Goal: Task Accomplishment & Management: Manage account settings

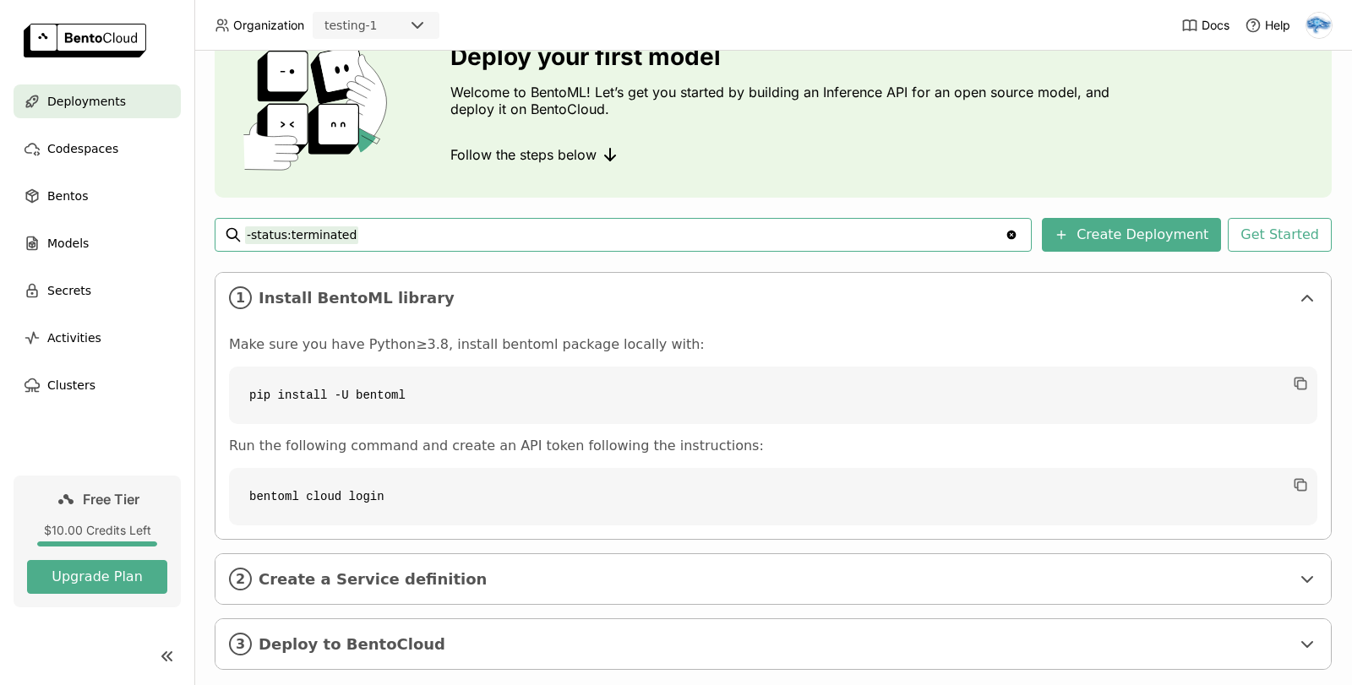
scroll to position [117, 0]
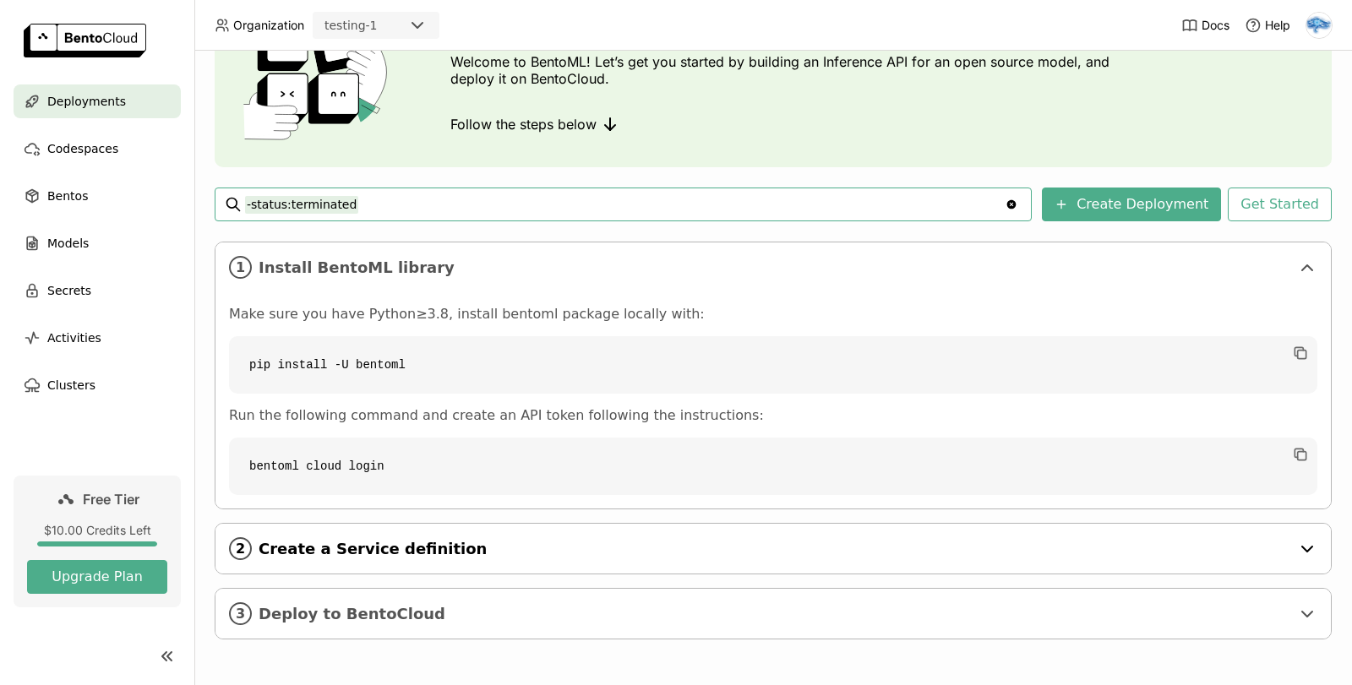
click at [412, 552] on span "Create a Service definition" at bounding box center [775, 549] width 1032 height 19
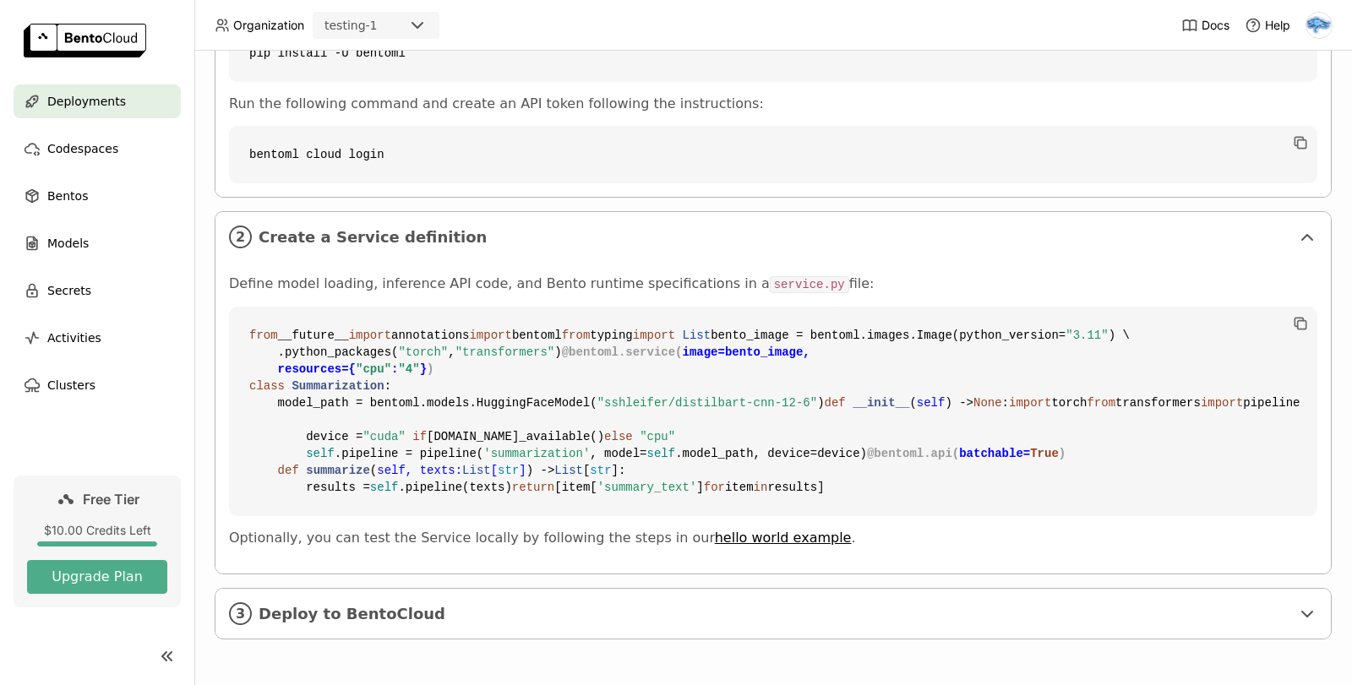
scroll to position [734, 0]
click at [600, 614] on span "Deploy to BentoCloud" at bounding box center [775, 614] width 1032 height 19
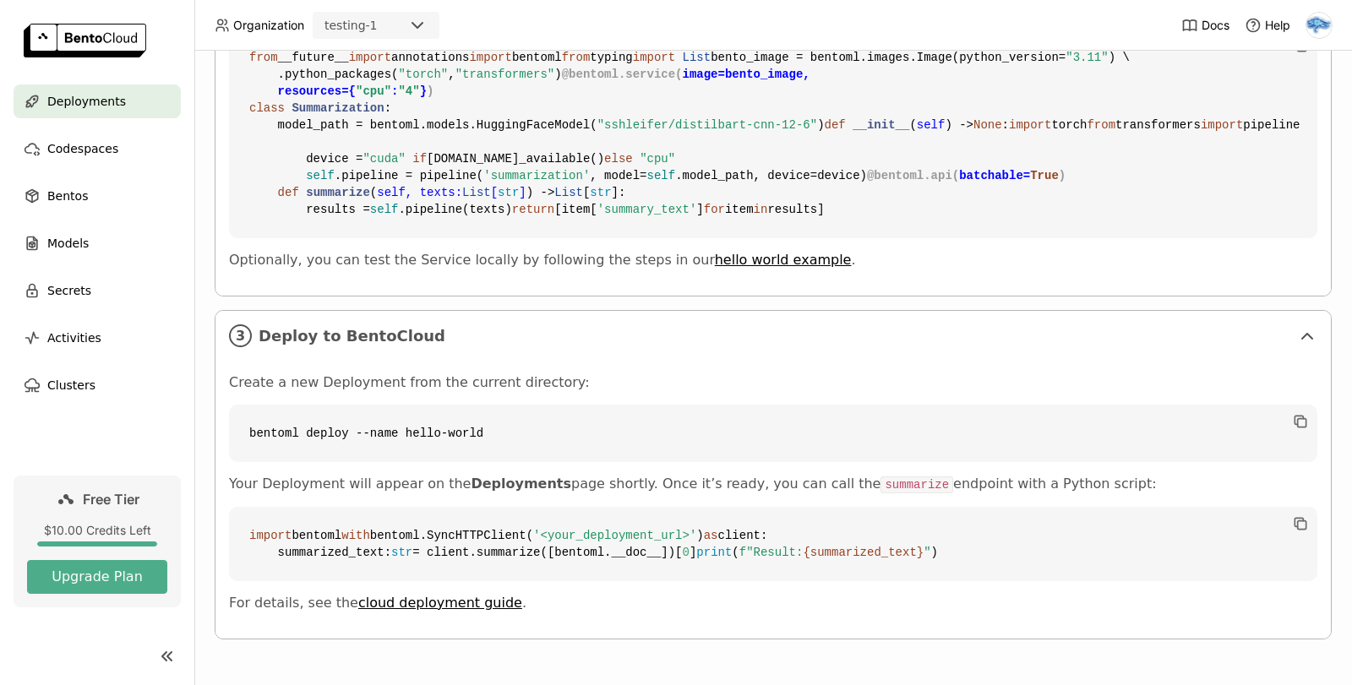
scroll to position [894, 0]
click at [715, 268] on link "hello world example" at bounding box center [783, 260] width 137 height 16
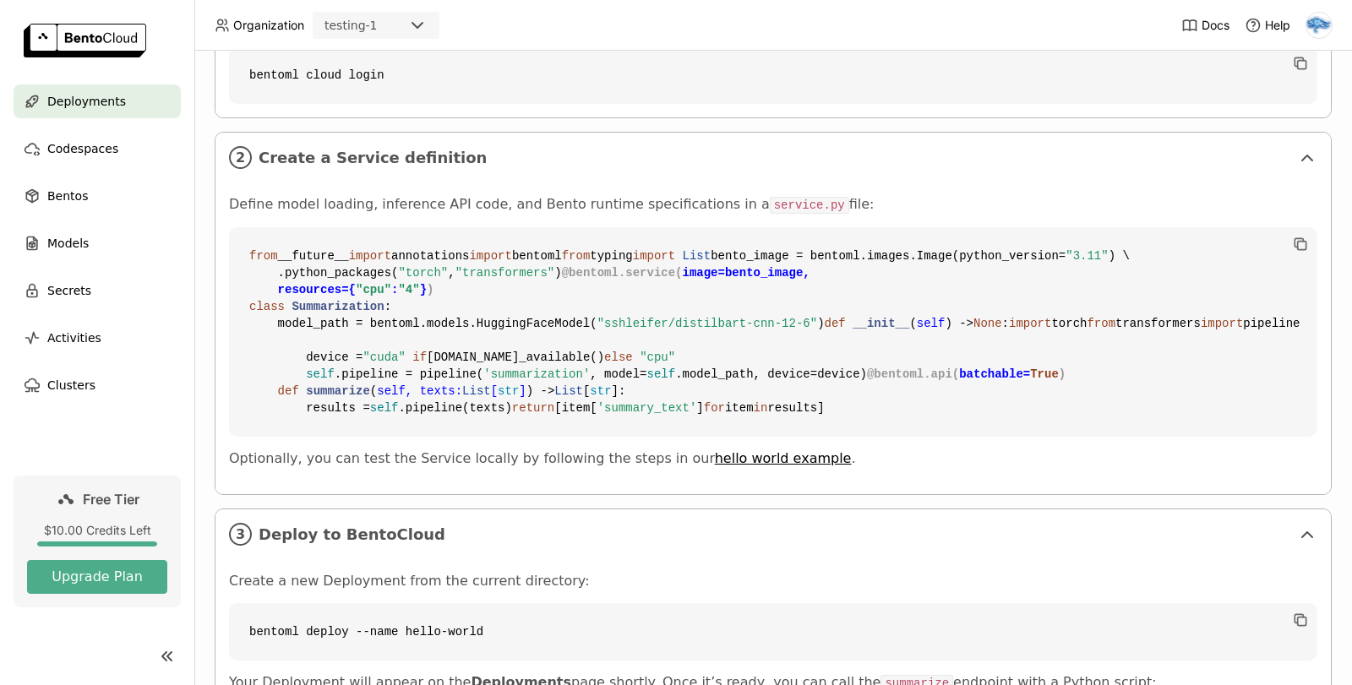
scroll to position [472, 0]
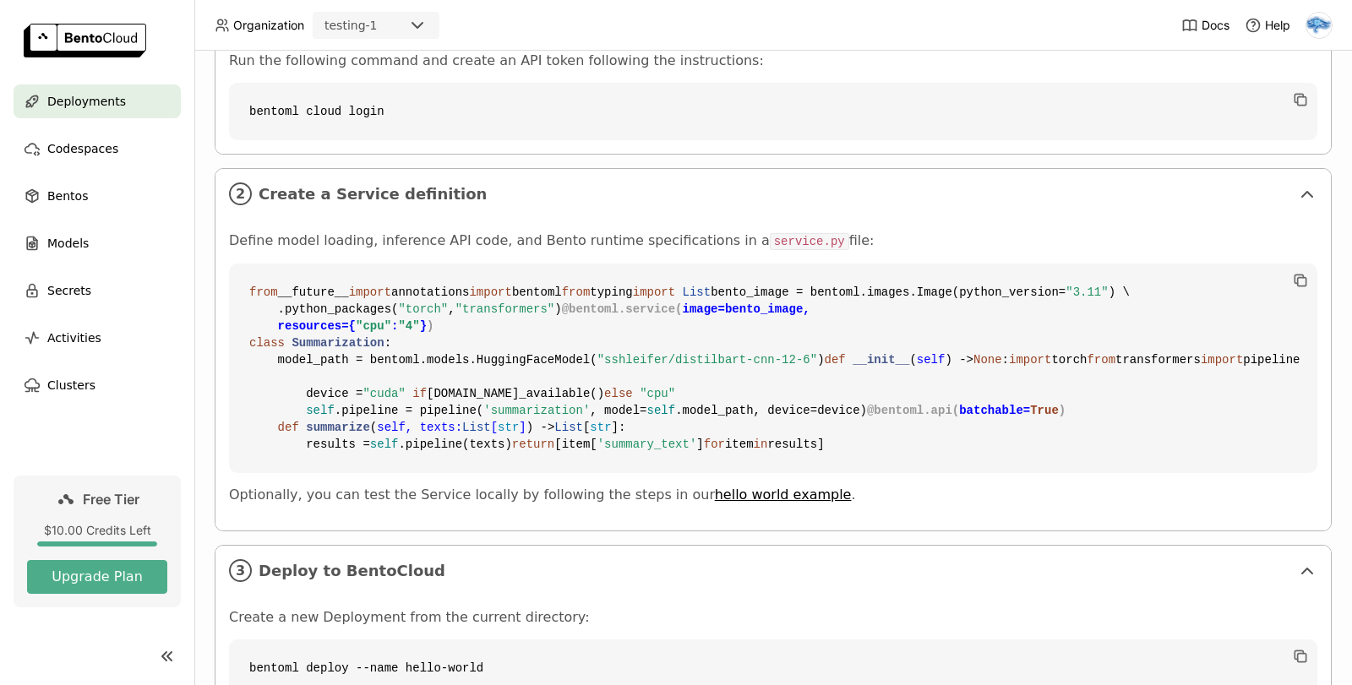
click at [794, 290] on code "from __future__ import annotations import bentoml from typing import List bento…" at bounding box center [773, 369] width 1088 height 210
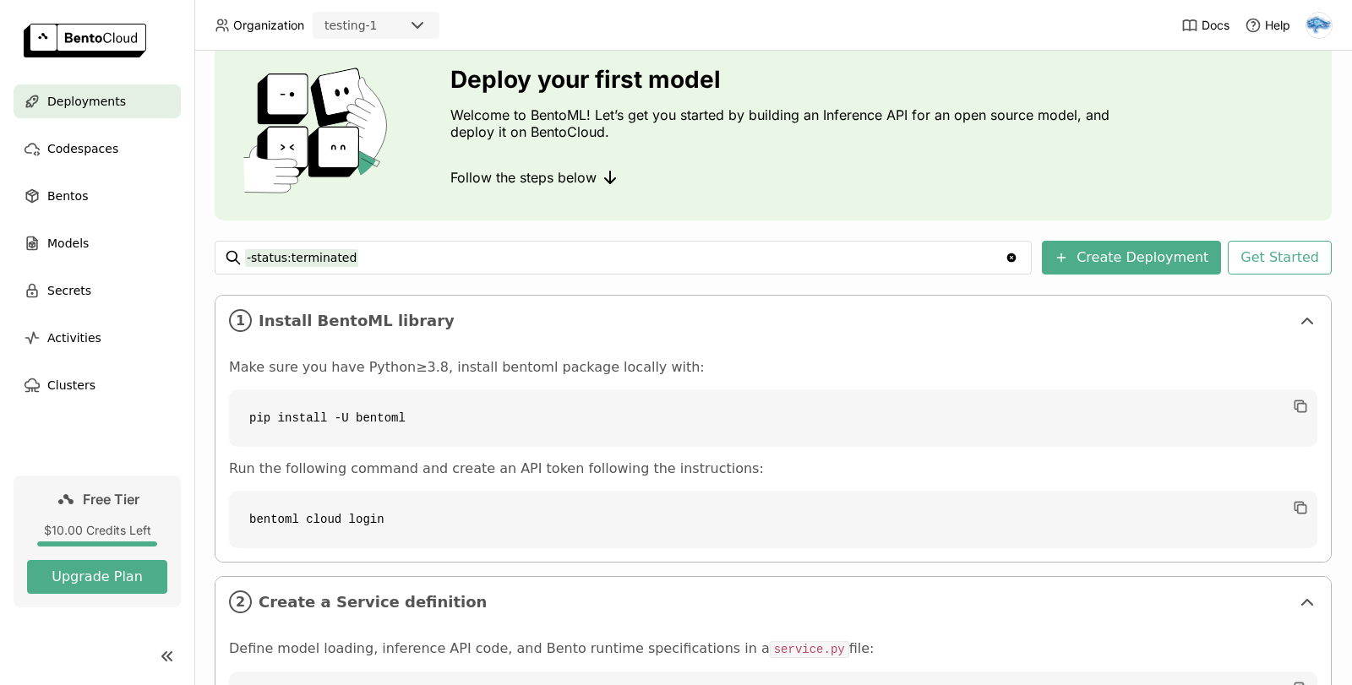
scroll to position [0, 0]
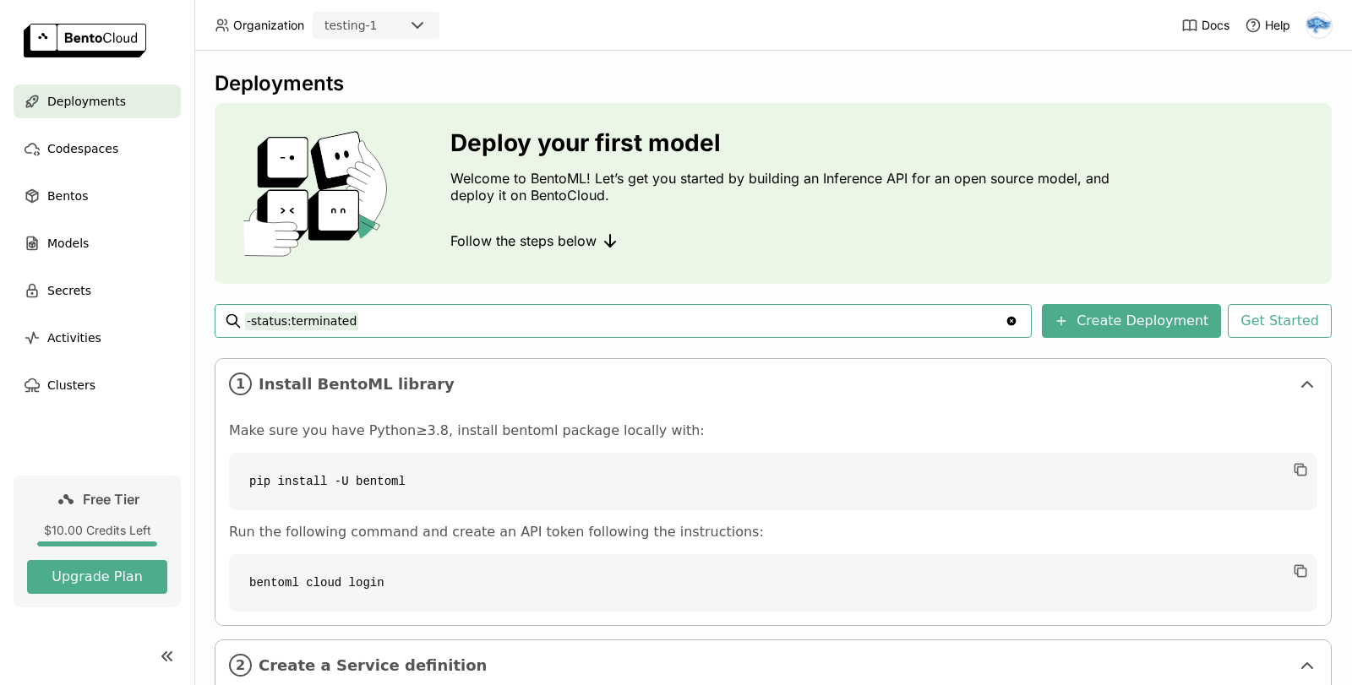
click at [934, 319] on input "-status:terminated" at bounding box center [625, 321] width 760 height 27
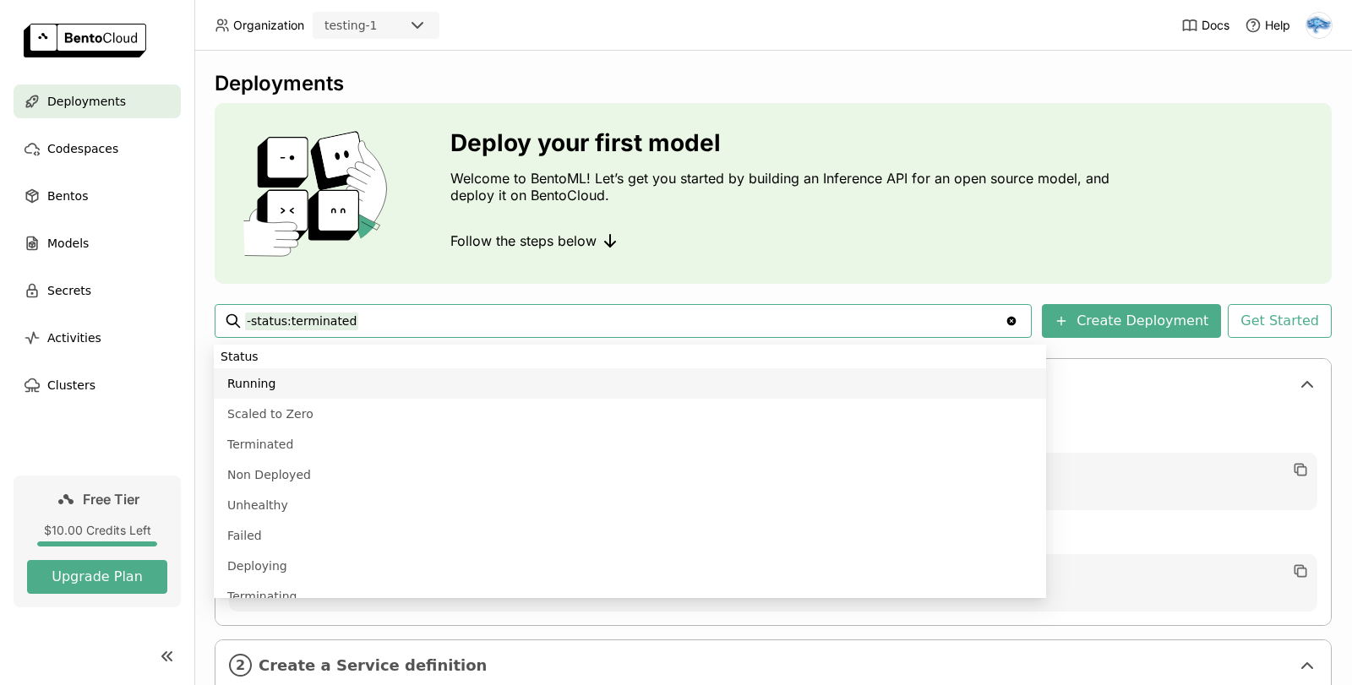
click at [258, 384] on li "Running" at bounding box center [630, 383] width 832 height 30
type input "-status:terminated status:running"
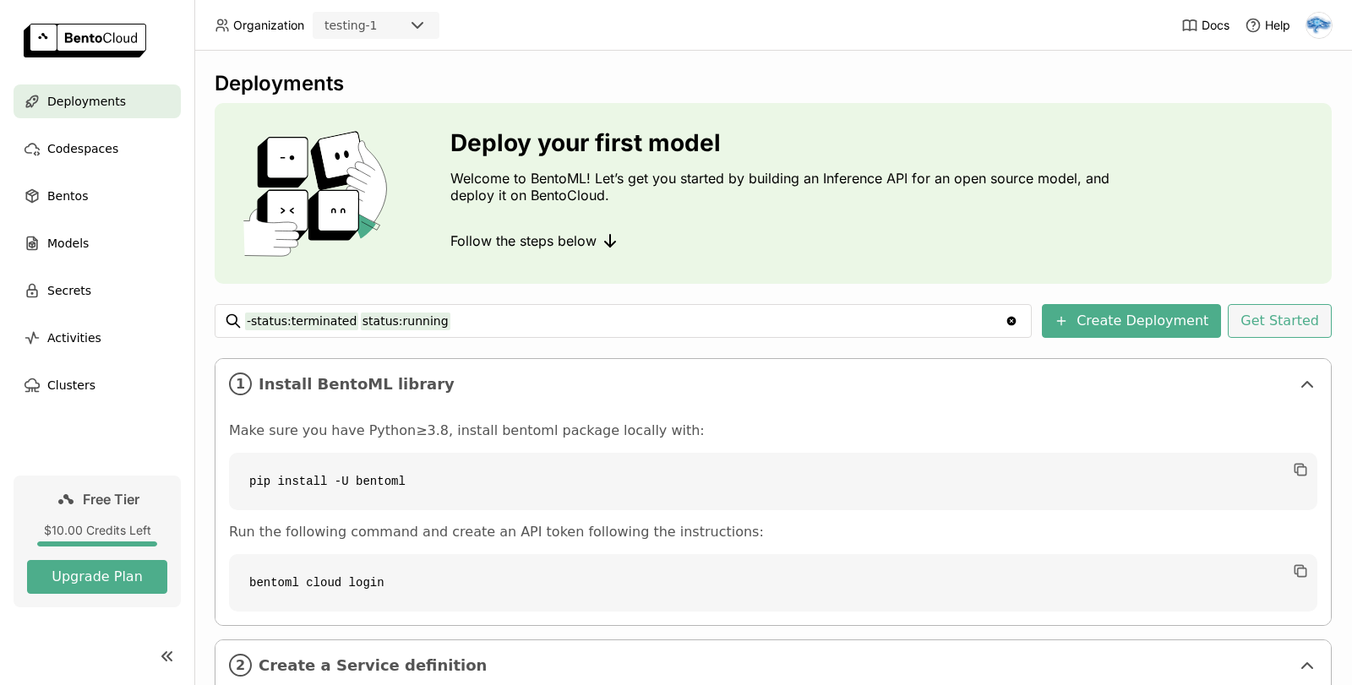
click at [1281, 313] on button "Get Started" at bounding box center [1280, 321] width 104 height 34
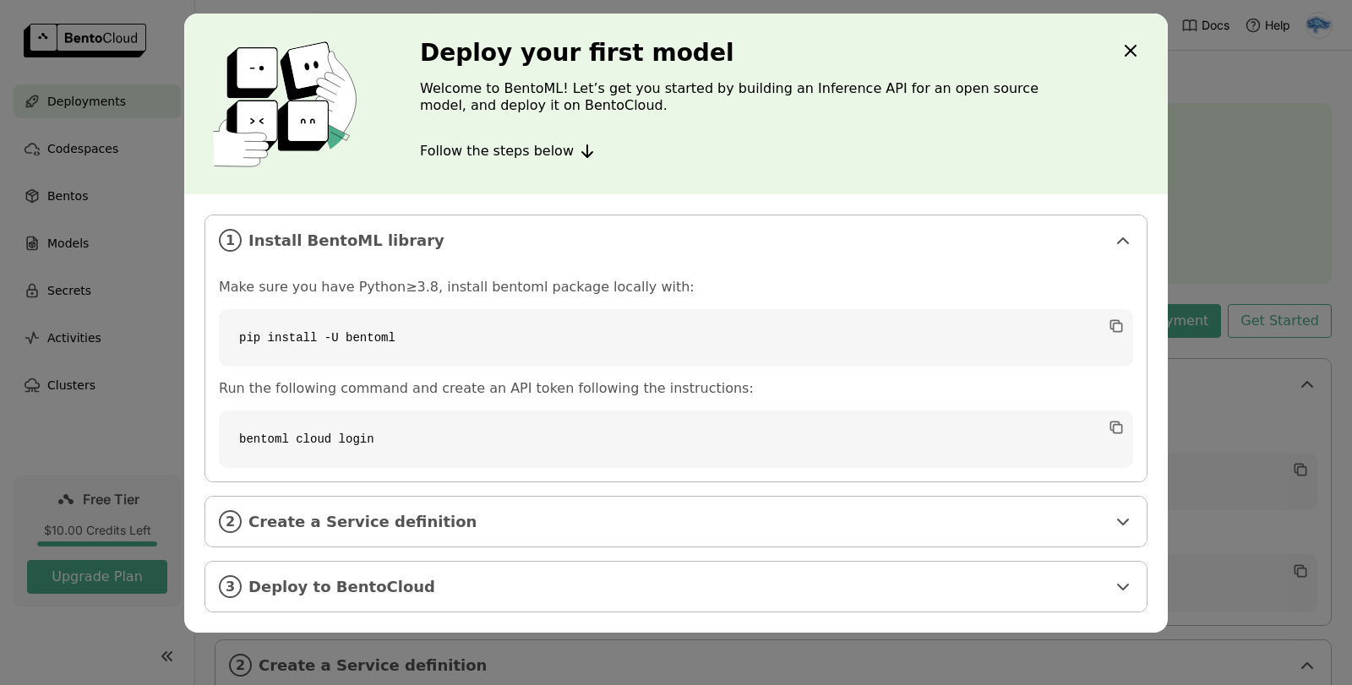
click at [1126, 47] on icon "Close" at bounding box center [1131, 51] width 20 height 20
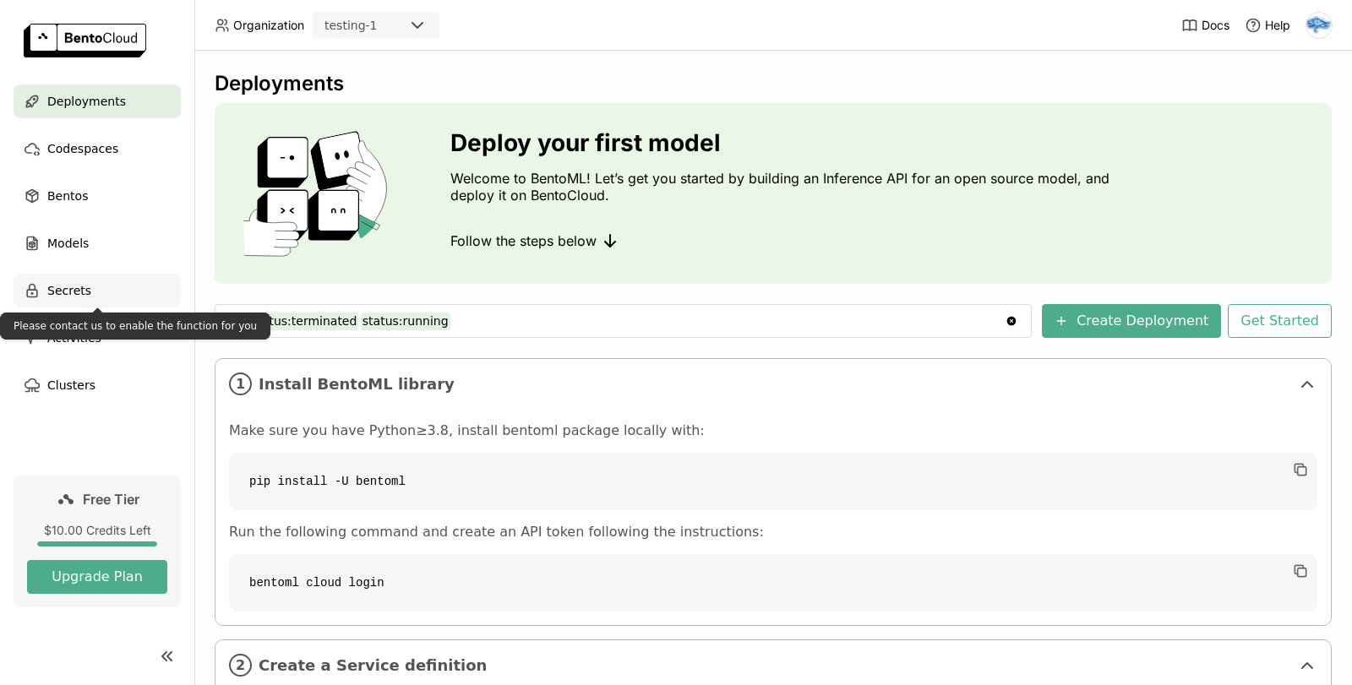
click at [60, 287] on span "Secrets" at bounding box center [69, 291] width 44 height 20
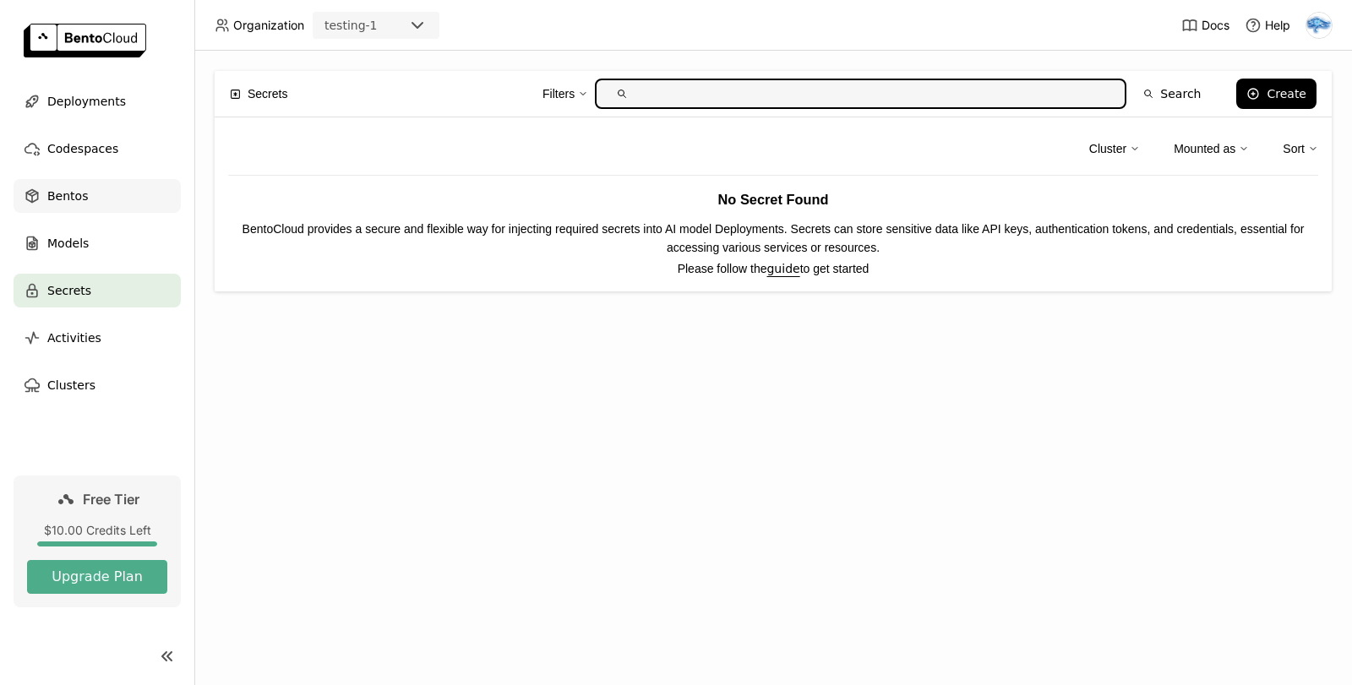
click at [57, 197] on span "Bentos" at bounding box center [67, 196] width 41 height 20
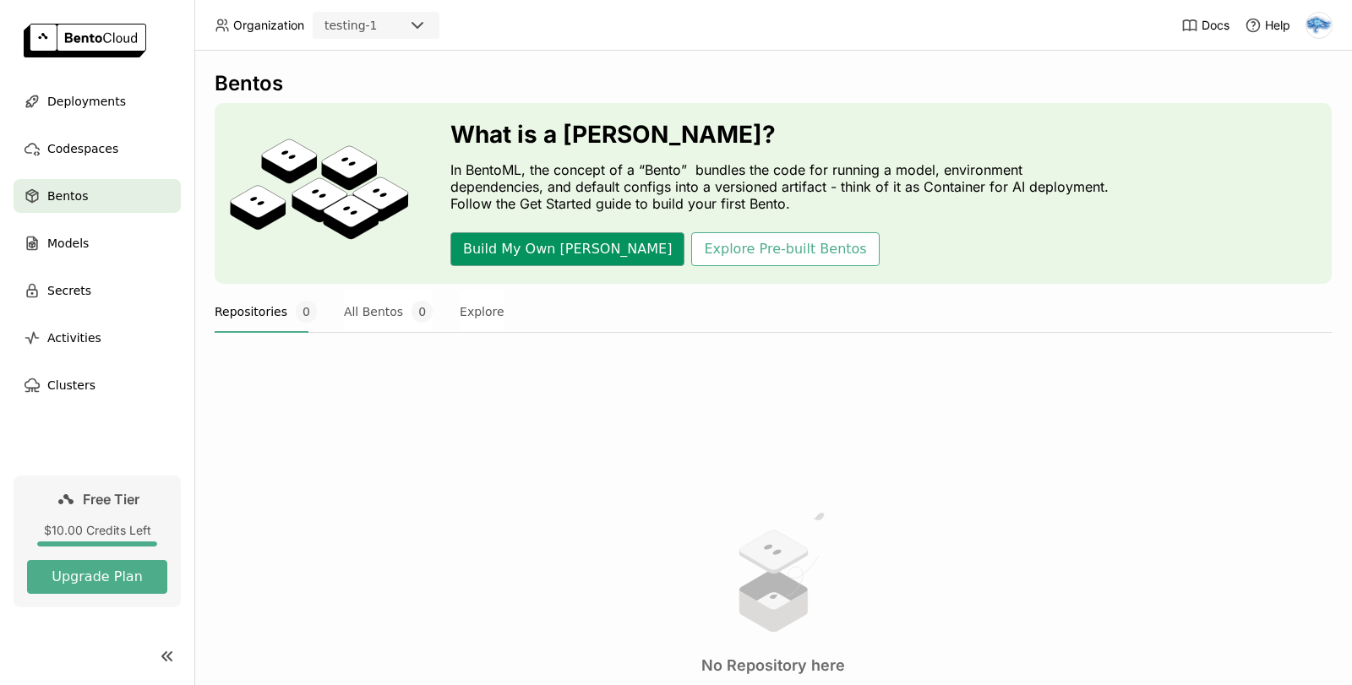
click at [542, 247] on button "Build My Own [PERSON_NAME]" at bounding box center [567, 249] width 234 height 34
click at [107, 105] on span "Deployments" at bounding box center [86, 101] width 79 height 20
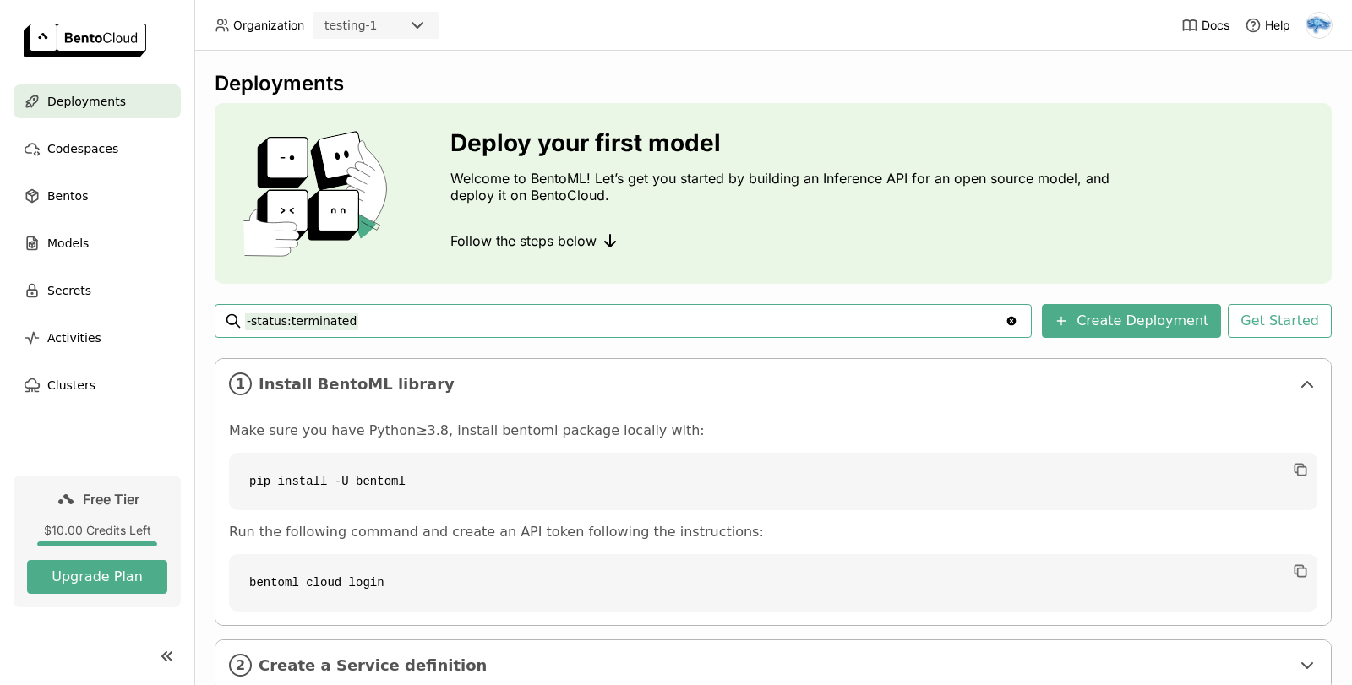
click at [1323, 25] on img at bounding box center [1319, 25] width 25 height 25
click at [1284, 117] on span "API Tokens" at bounding box center [1296, 112] width 60 height 15
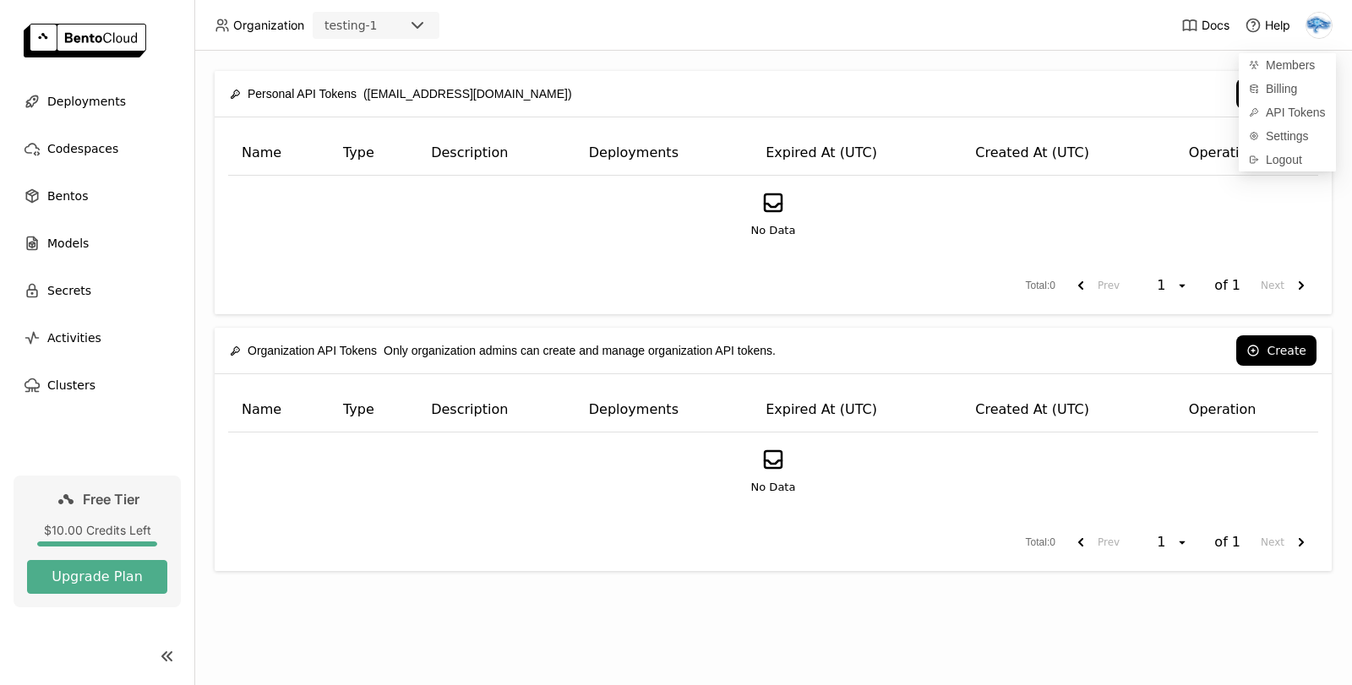
click at [1086, 236] on div "No Data" at bounding box center [773, 214] width 1061 height 49
click at [1285, 87] on button "Create" at bounding box center [1276, 94] width 80 height 30
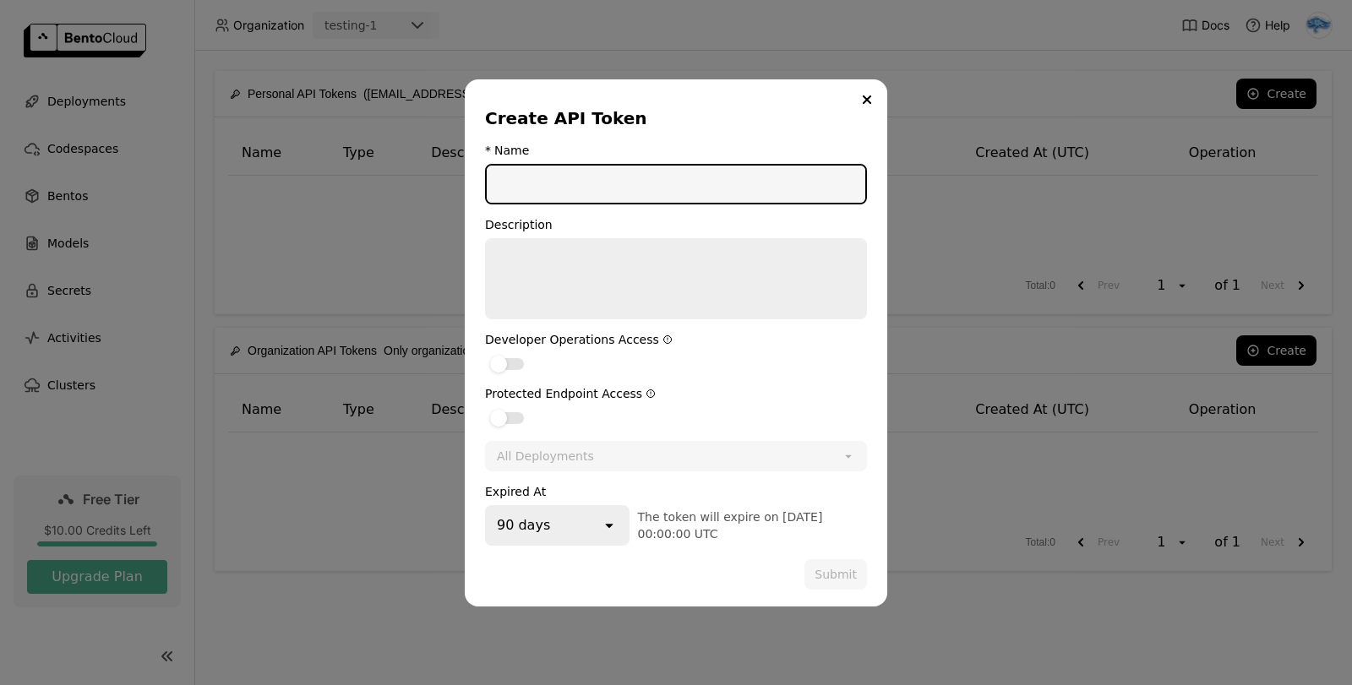
click at [692, 196] on input "dialog" at bounding box center [676, 184] width 379 height 37
type input "test"
click at [637, 256] on textarea "dialog" at bounding box center [676, 279] width 379 height 78
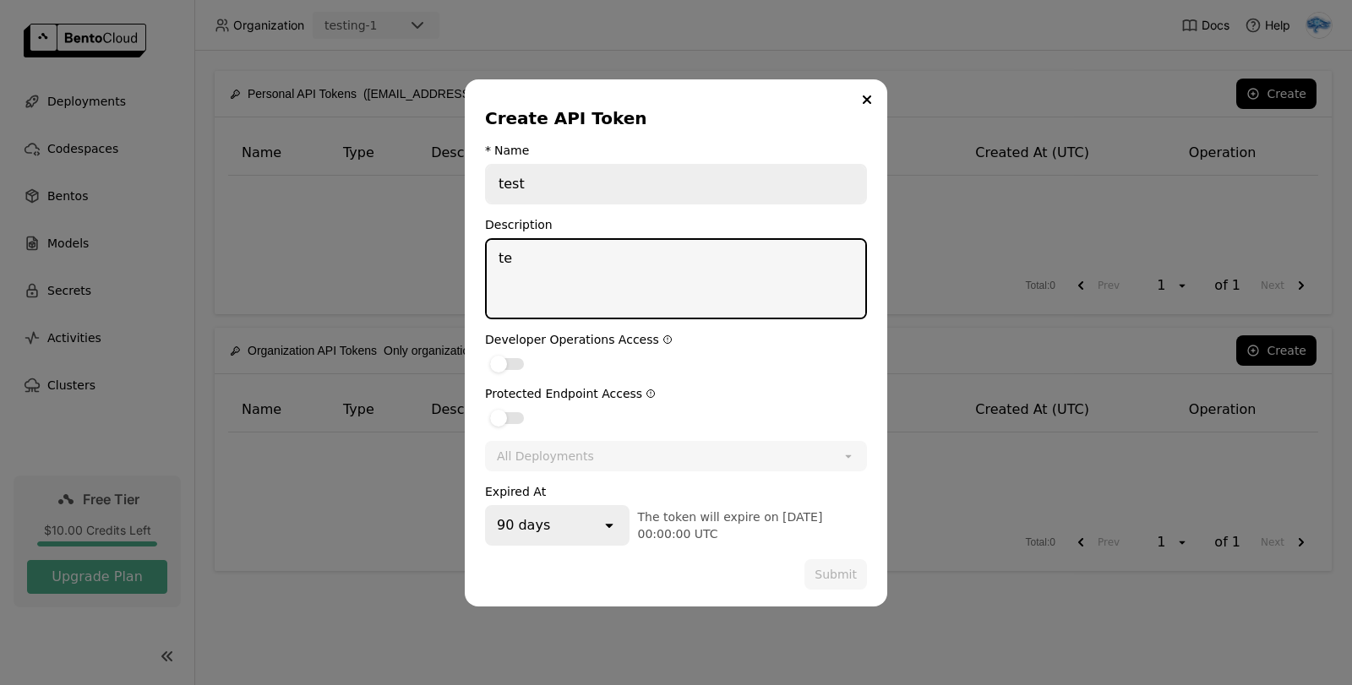
type textarea "t"
type textarea "testing i1"
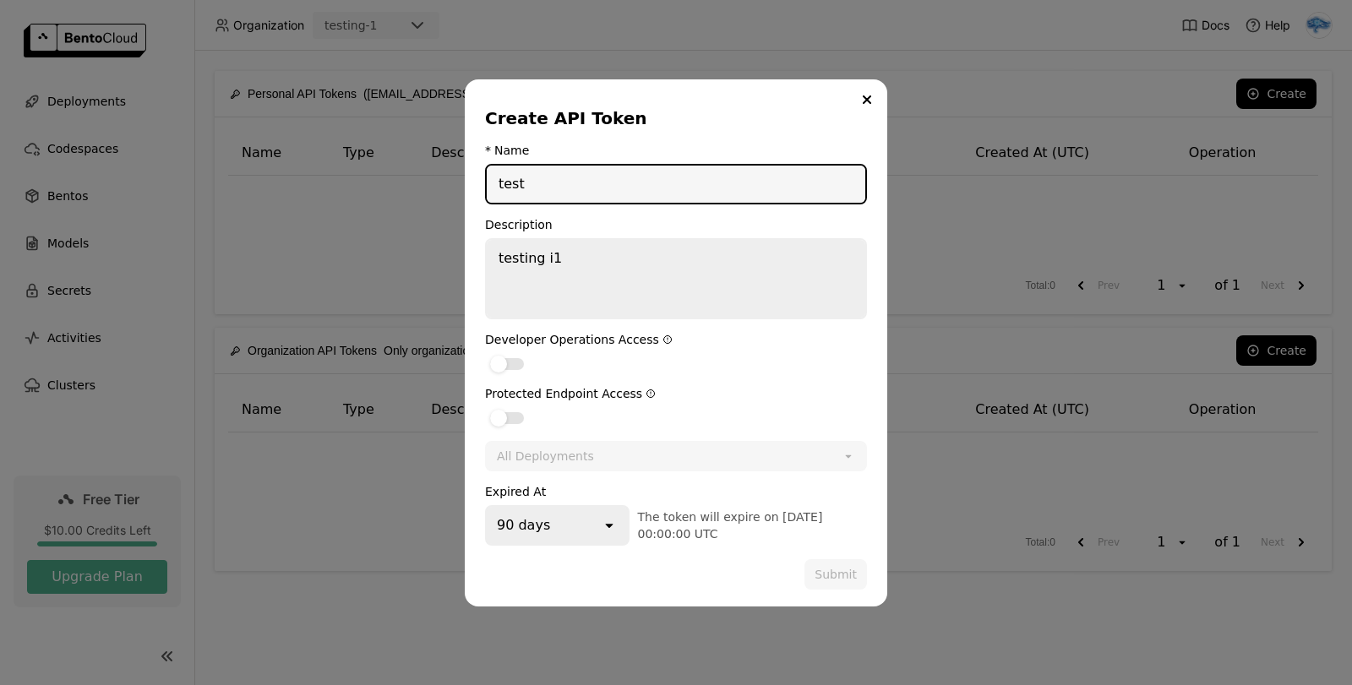
click at [581, 189] on input "test" at bounding box center [676, 184] width 379 height 37
type input "test1"
click at [596, 362] on label "dialog" at bounding box center [676, 363] width 382 height 20
click at [485, 353] on input "dialog" at bounding box center [485, 353] width 0 height 0
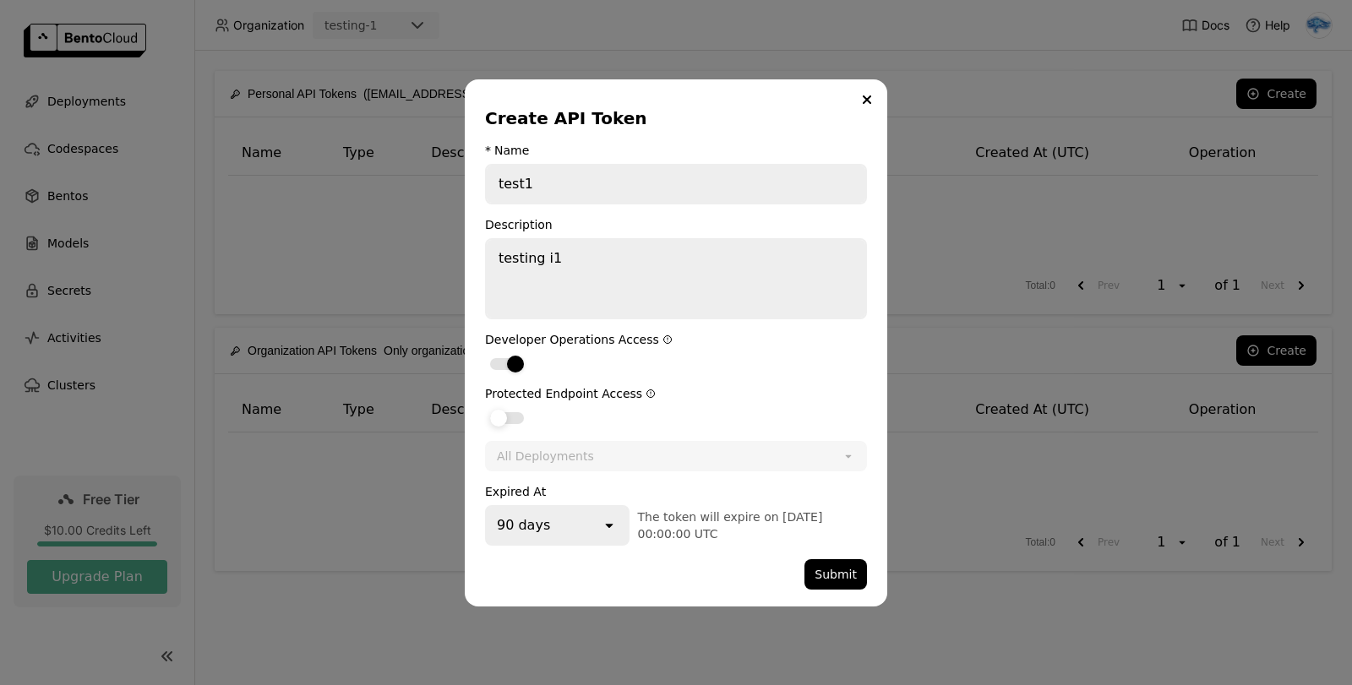
click at [570, 425] on label "dialog" at bounding box center [676, 417] width 382 height 20
click at [485, 407] on input "dialog" at bounding box center [485, 407] width 0 height 0
click at [578, 452] on div "All Deployments" at bounding box center [545, 456] width 97 height 17
click at [779, 335] on div "Developer Operations Access" at bounding box center [676, 340] width 382 height 14
click at [597, 527] on div "90 days" at bounding box center [544, 525] width 114 height 37
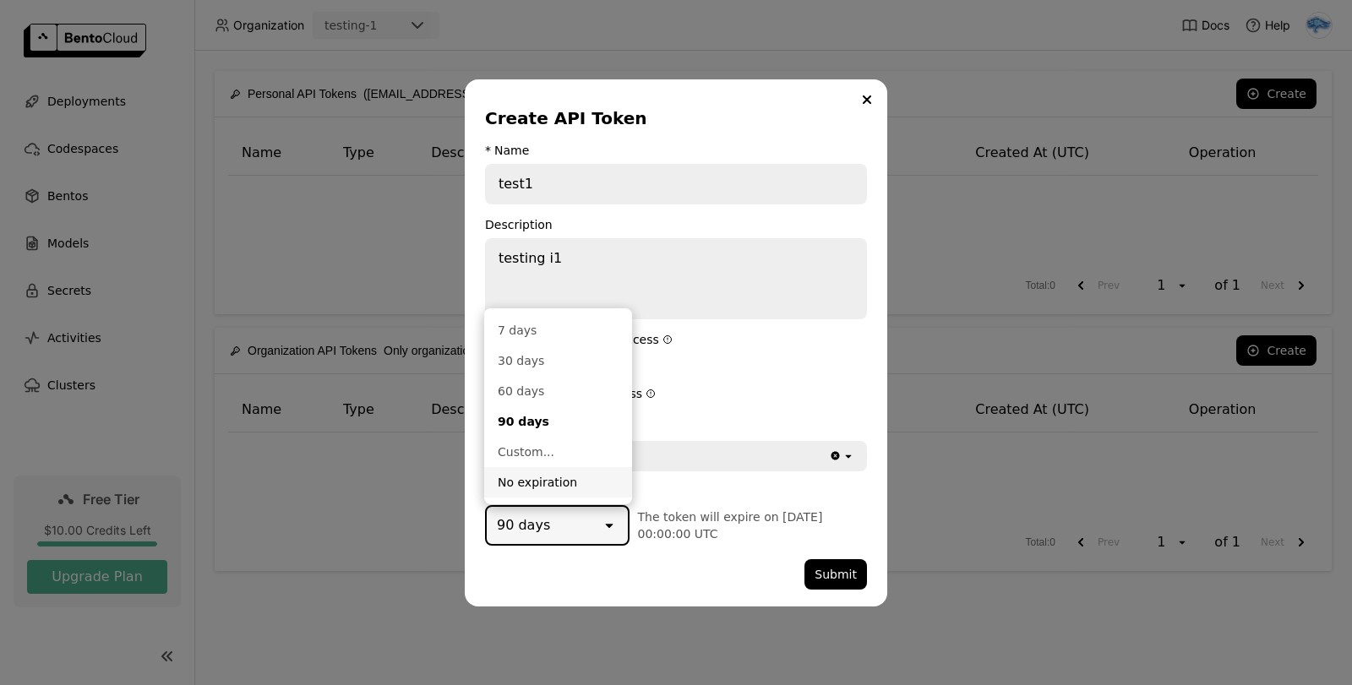
click at [554, 482] on div "No expiration" at bounding box center [558, 482] width 121 height 17
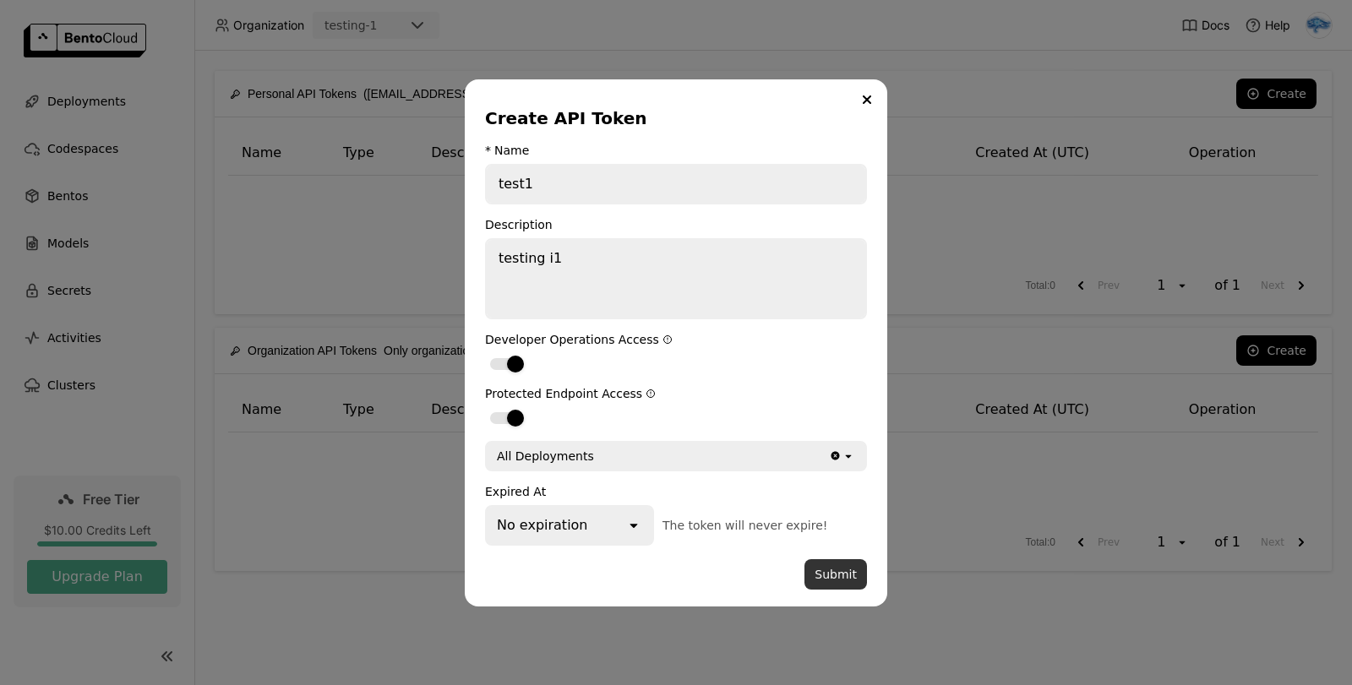
click at [841, 567] on button "Submit" at bounding box center [836, 574] width 63 height 30
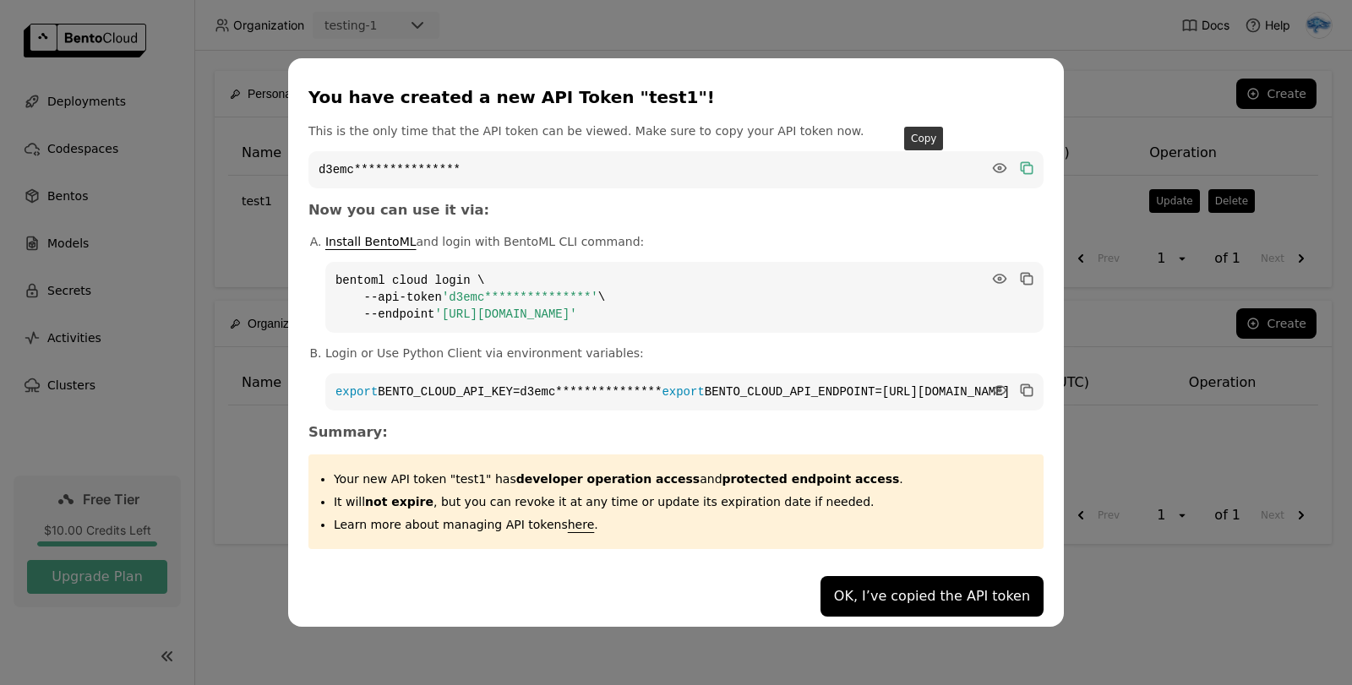
click at [1024, 165] on icon "dialog" at bounding box center [1028, 169] width 8 height 8
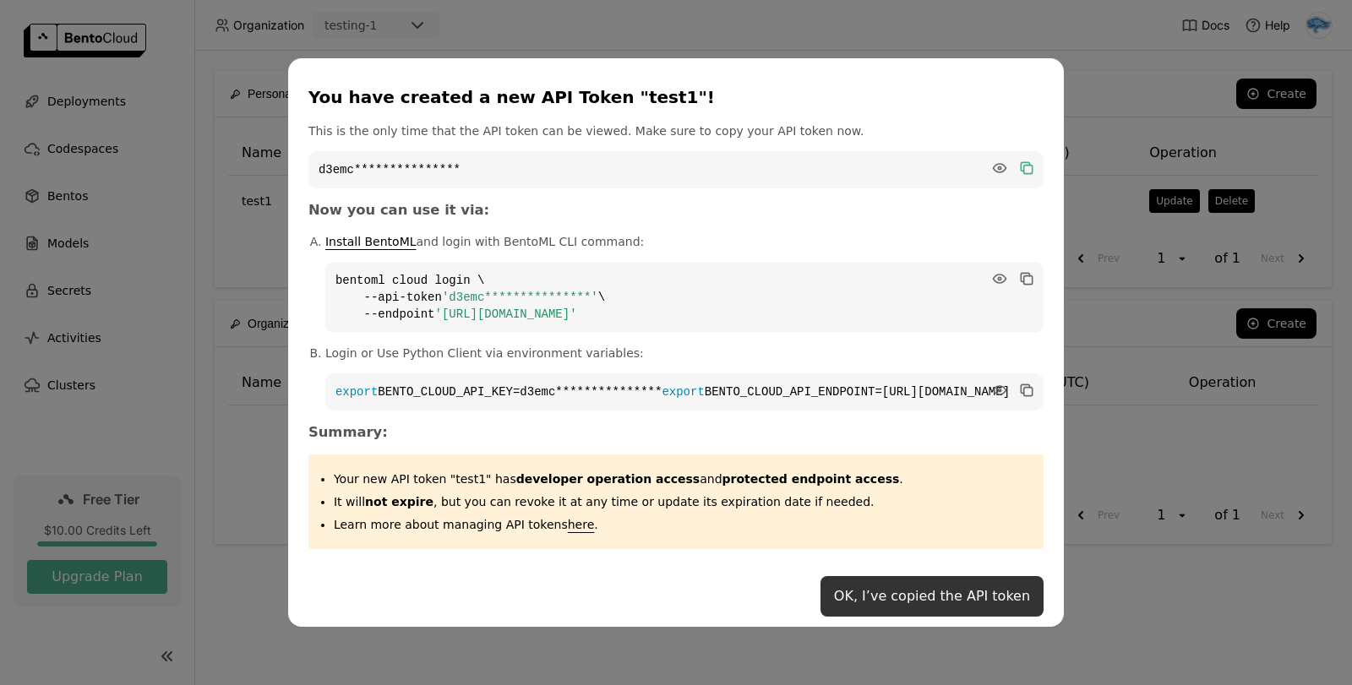
click at [821, 604] on button "OK, I’ve copied the API token" at bounding box center [932, 596] width 223 height 41
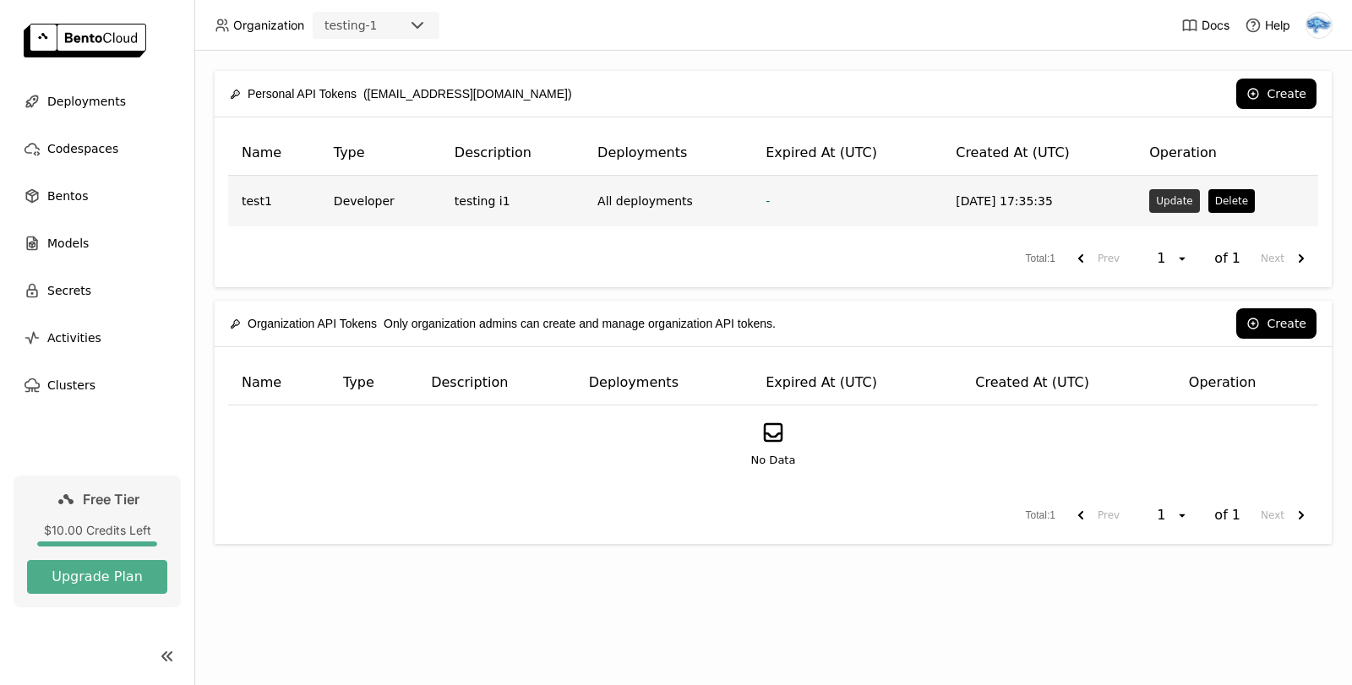
click at [1165, 198] on button "Update" at bounding box center [1174, 201] width 50 height 24
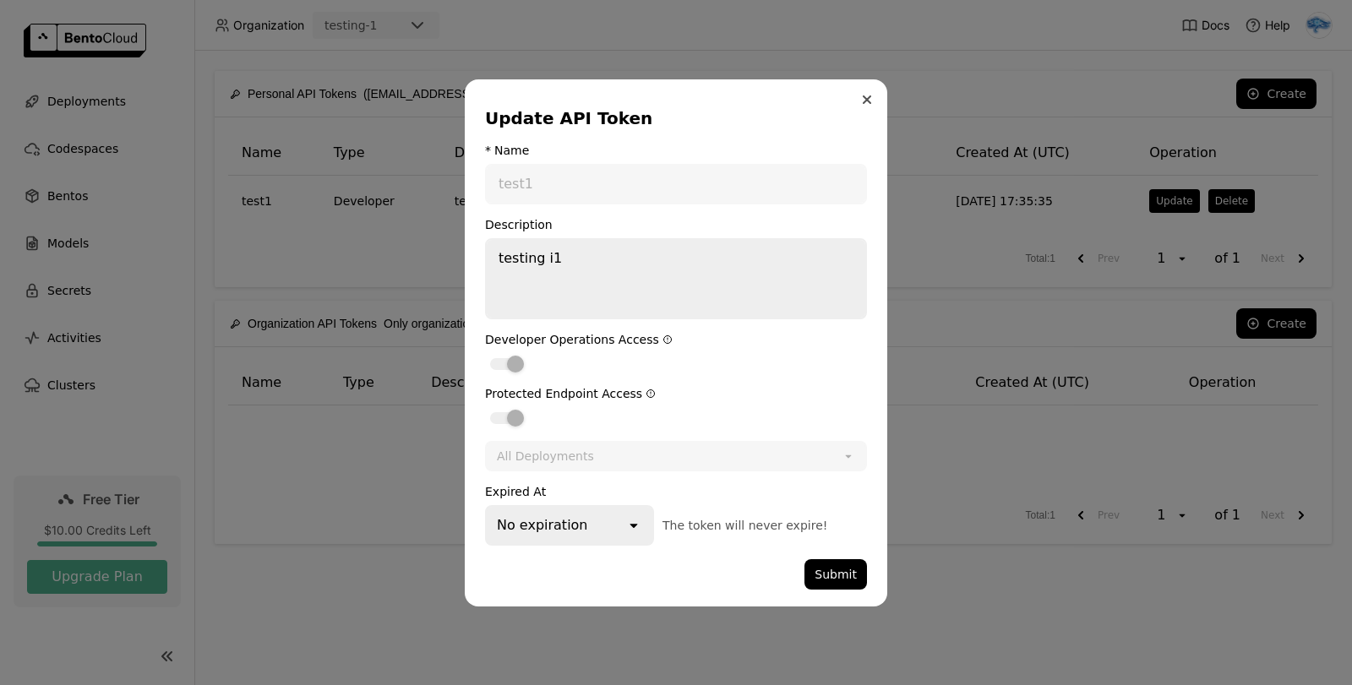
click at [865, 101] on icon "Close" at bounding box center [867, 99] width 7 height 7
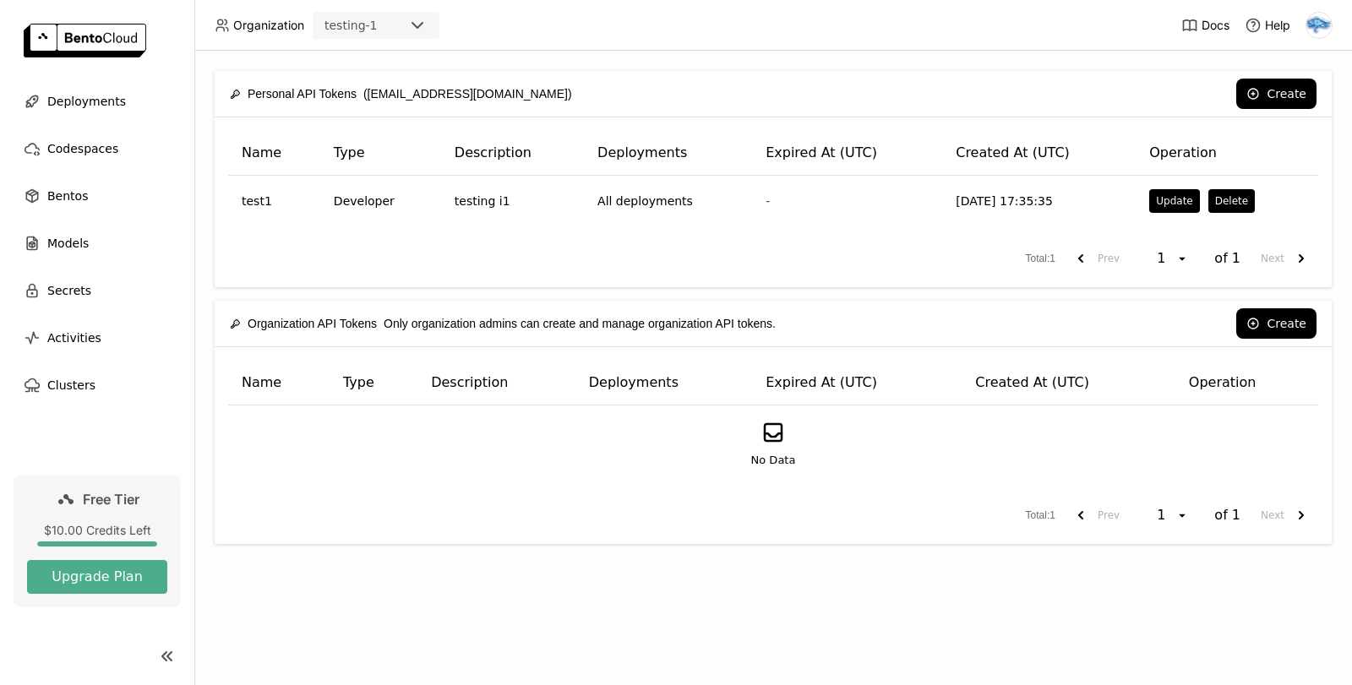
click at [340, 131] on th "Type" at bounding box center [380, 153] width 121 height 45
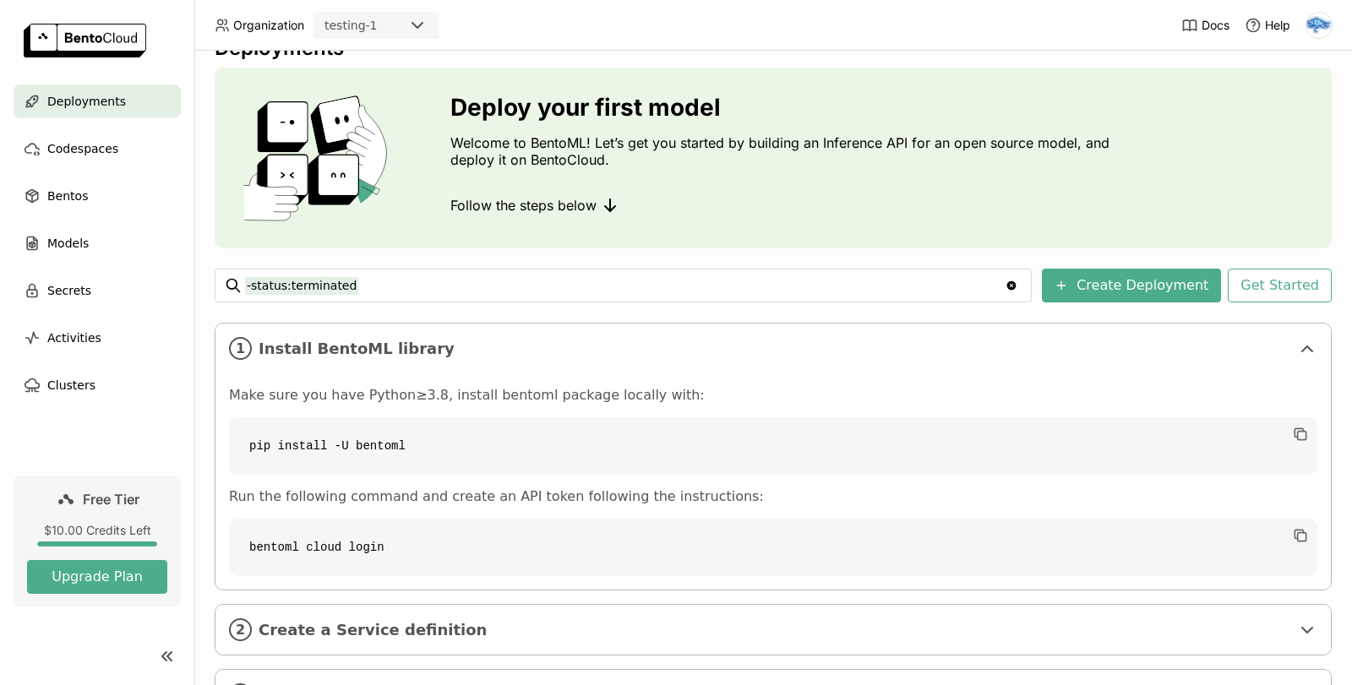
scroll to position [18, 0]
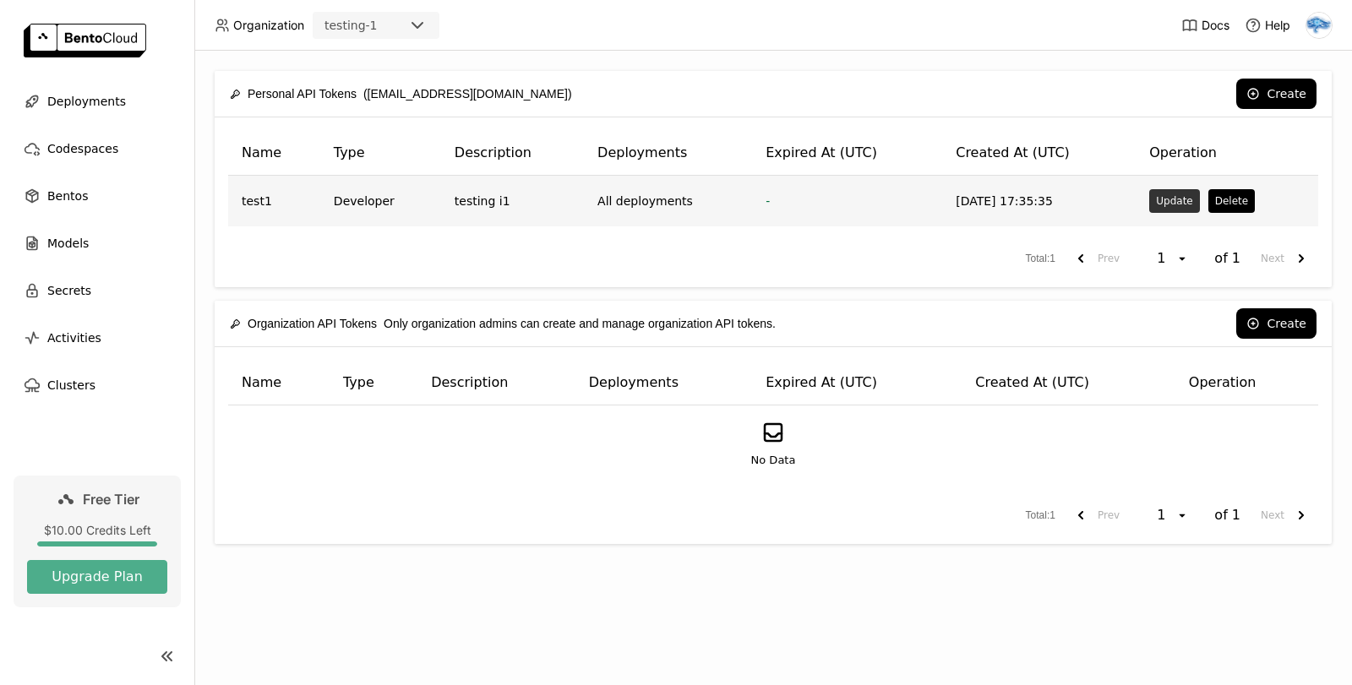
click at [1154, 212] on button "Update" at bounding box center [1174, 201] width 50 height 24
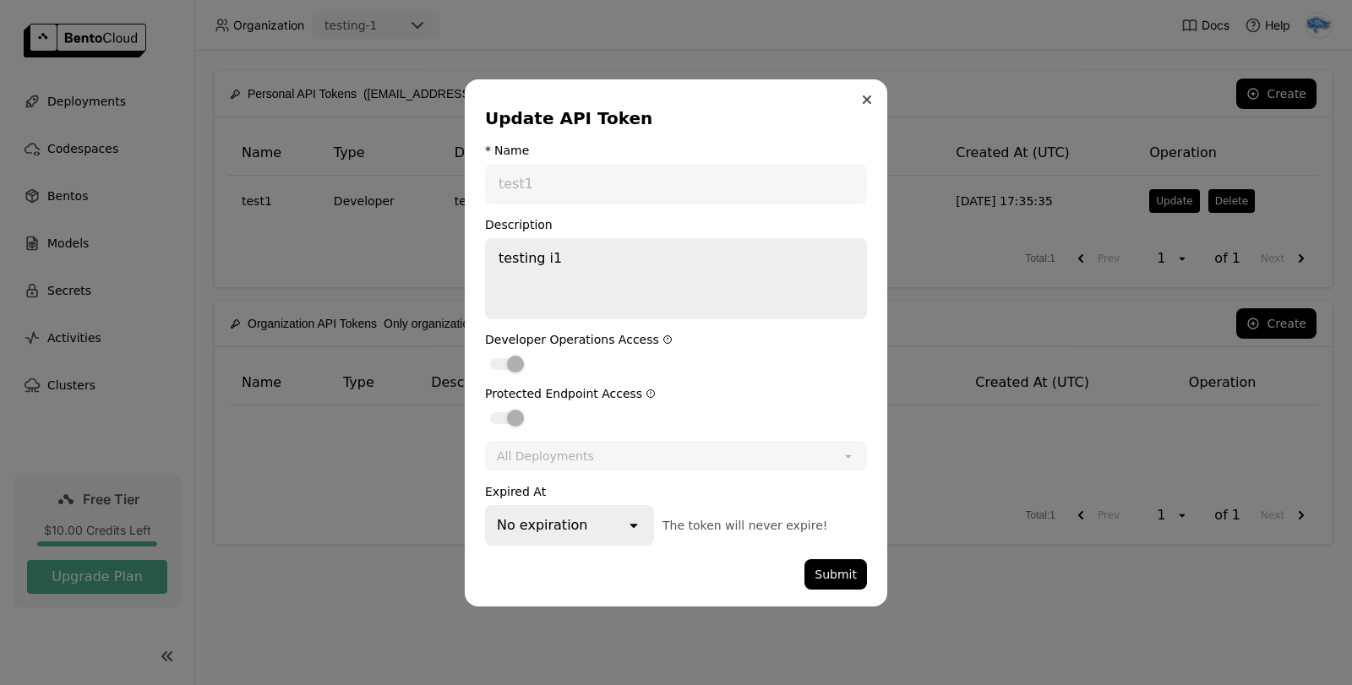
click at [860, 109] on button "Close" at bounding box center [867, 100] width 20 height 20
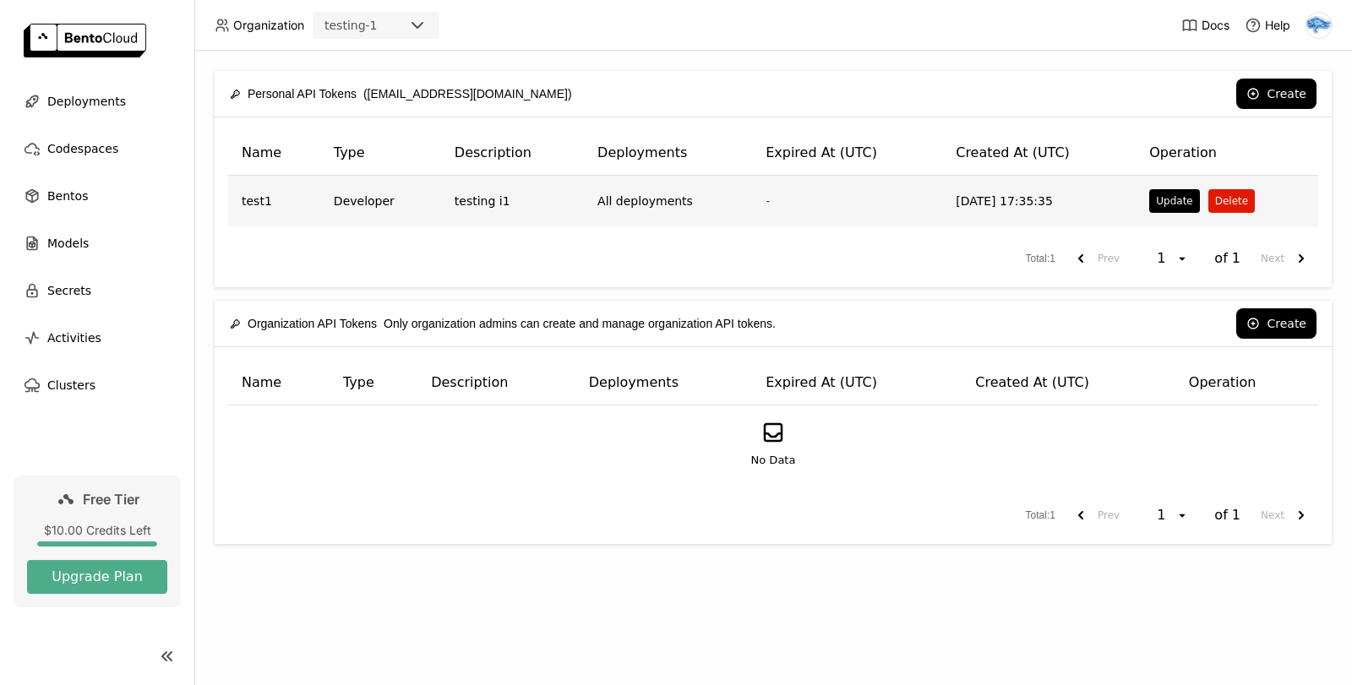
click at [1227, 200] on button "Delete" at bounding box center [1231, 201] width 46 height 24
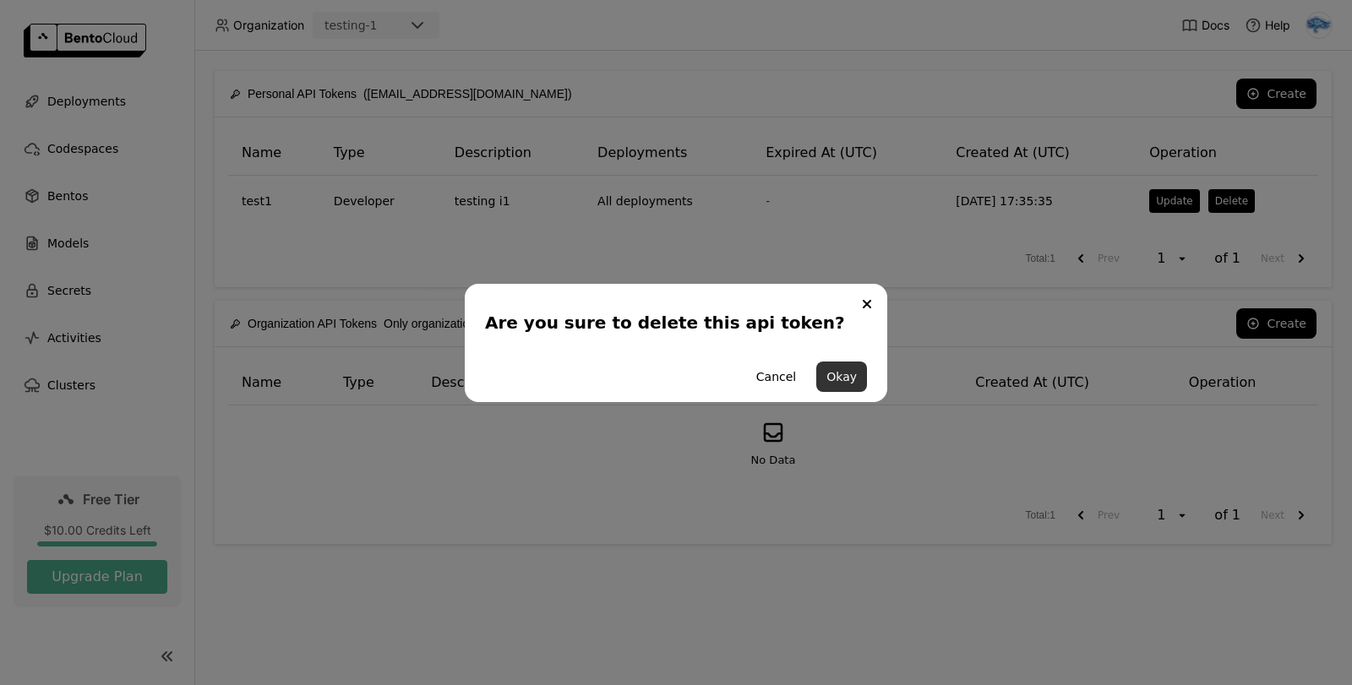
click at [836, 384] on button "Okay" at bounding box center [841, 377] width 51 height 30
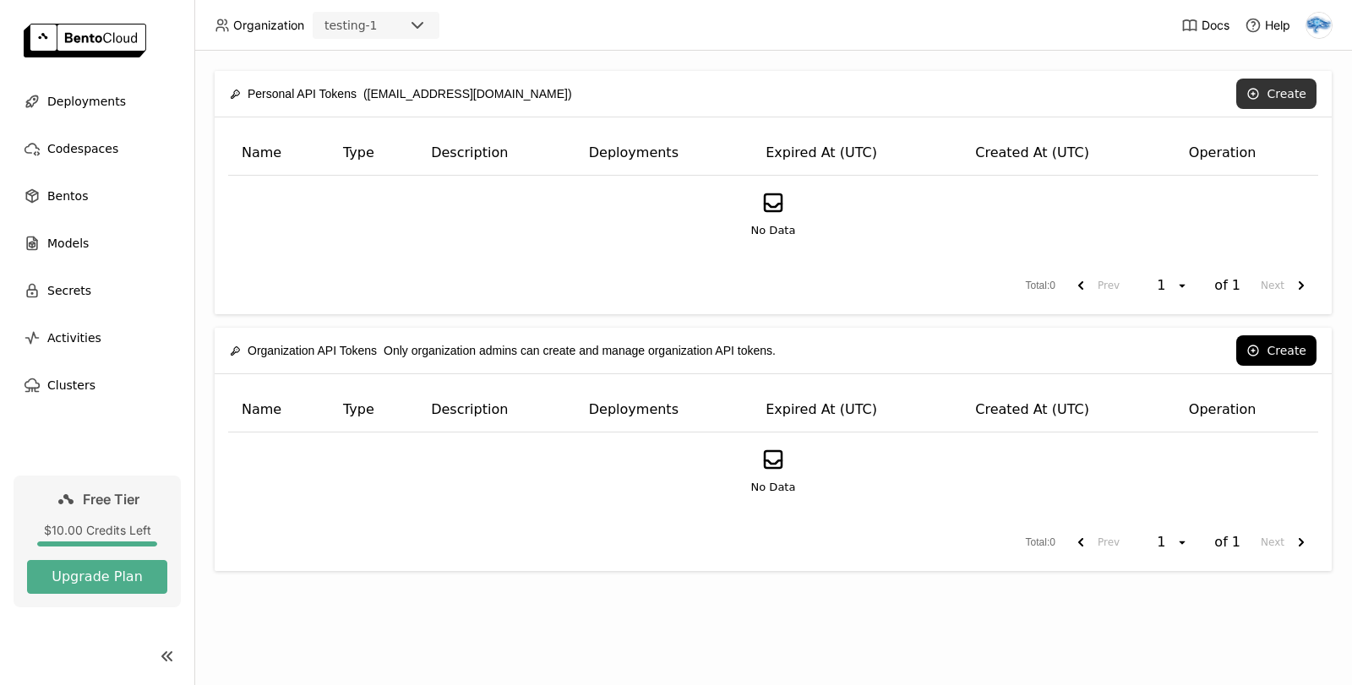
click at [1273, 93] on button "Create" at bounding box center [1276, 94] width 80 height 30
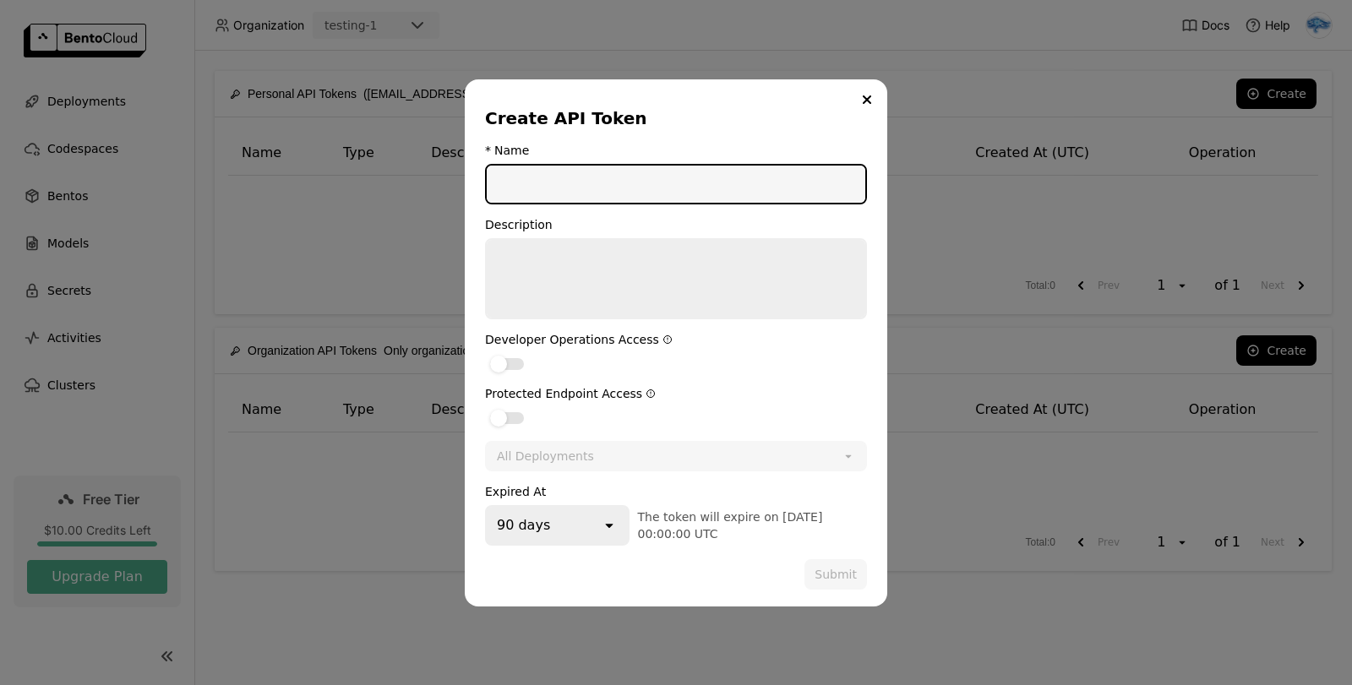
click at [581, 190] on input "dialog" at bounding box center [676, 184] width 379 height 37
type input "test1"
click at [732, 359] on label "dialog" at bounding box center [676, 363] width 382 height 20
click at [485, 353] on input "dialog" at bounding box center [485, 353] width 0 height 0
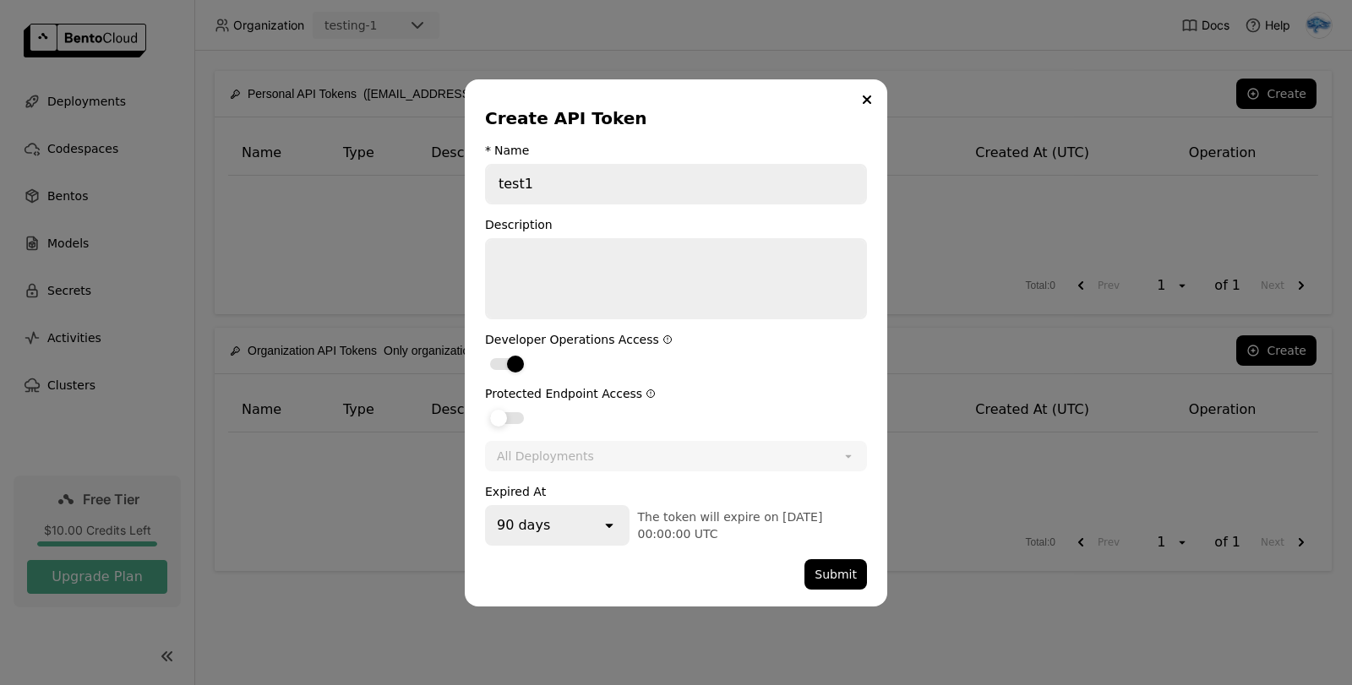
click at [671, 417] on label "dialog" at bounding box center [676, 417] width 382 height 20
click at [485, 407] on input "dialog" at bounding box center [485, 407] width 0 height 0
click at [657, 458] on div "All Deployments" at bounding box center [658, 456] width 342 height 27
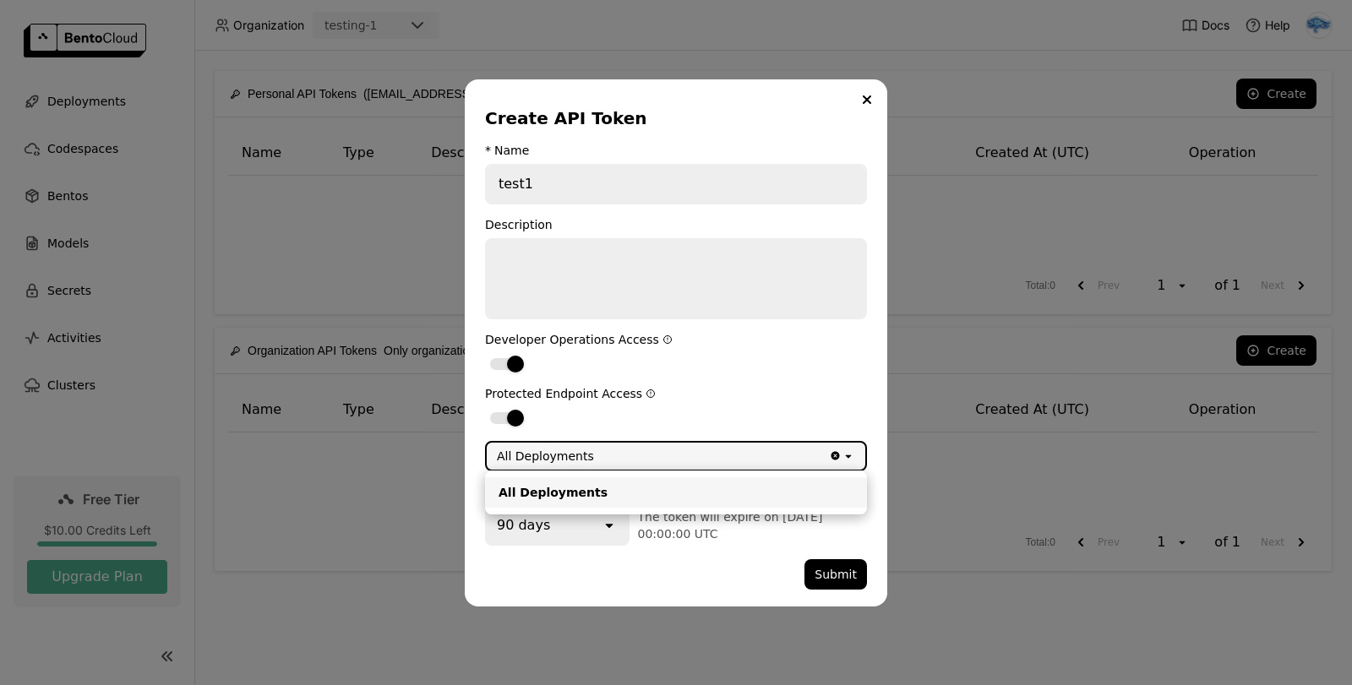
click at [572, 495] on div "All Deployments" at bounding box center [676, 492] width 355 height 17
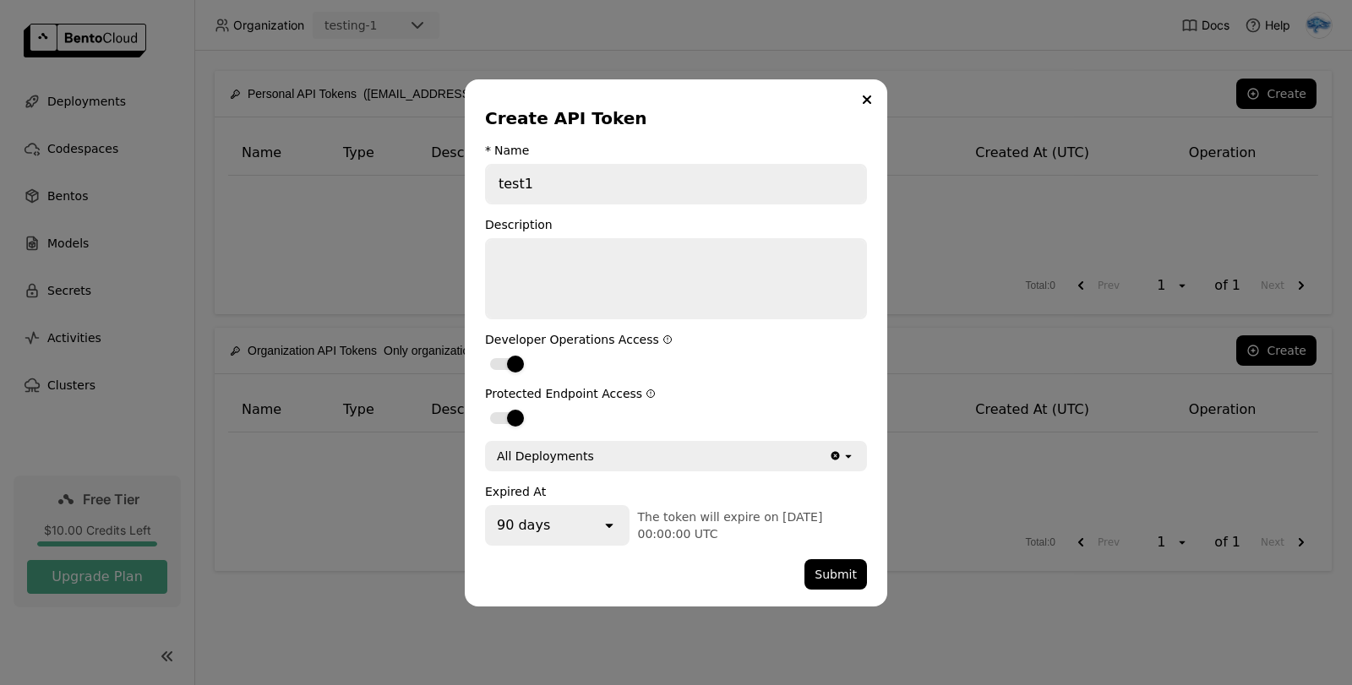
click at [594, 526] on div "90 days" at bounding box center [544, 525] width 114 height 37
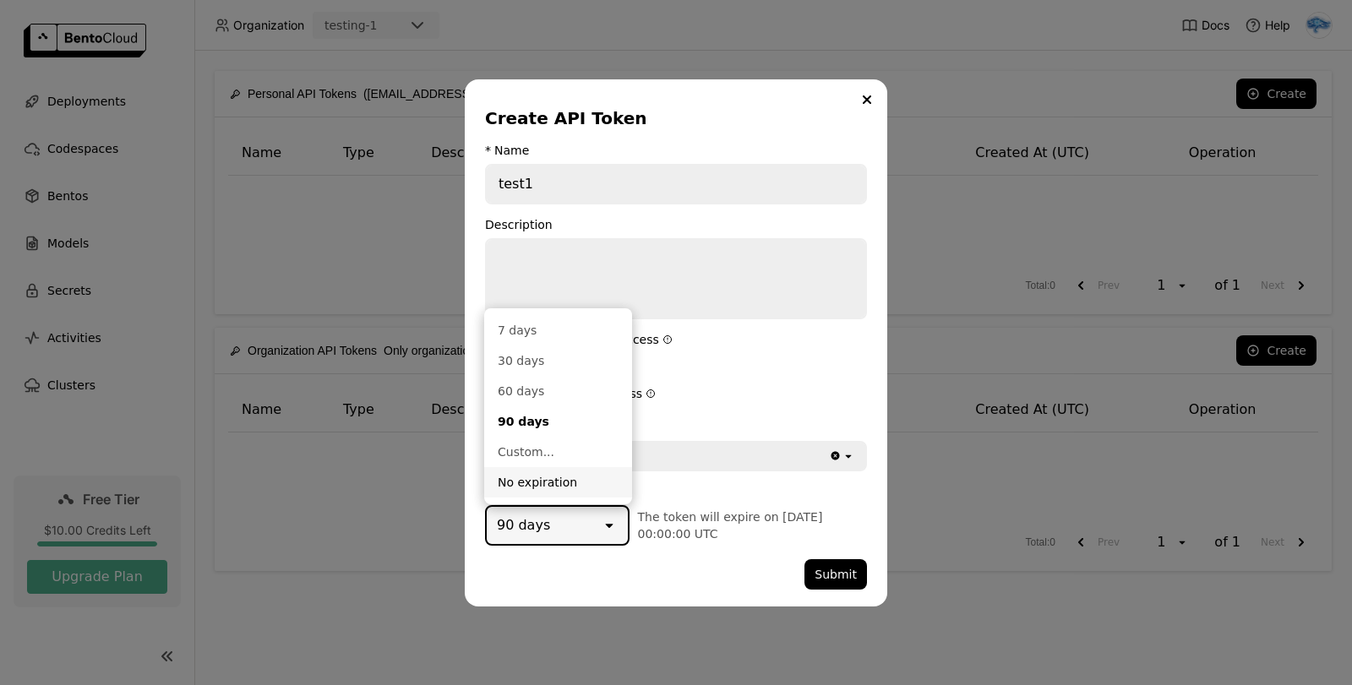
click at [551, 480] on div "No expiration" at bounding box center [558, 482] width 121 height 17
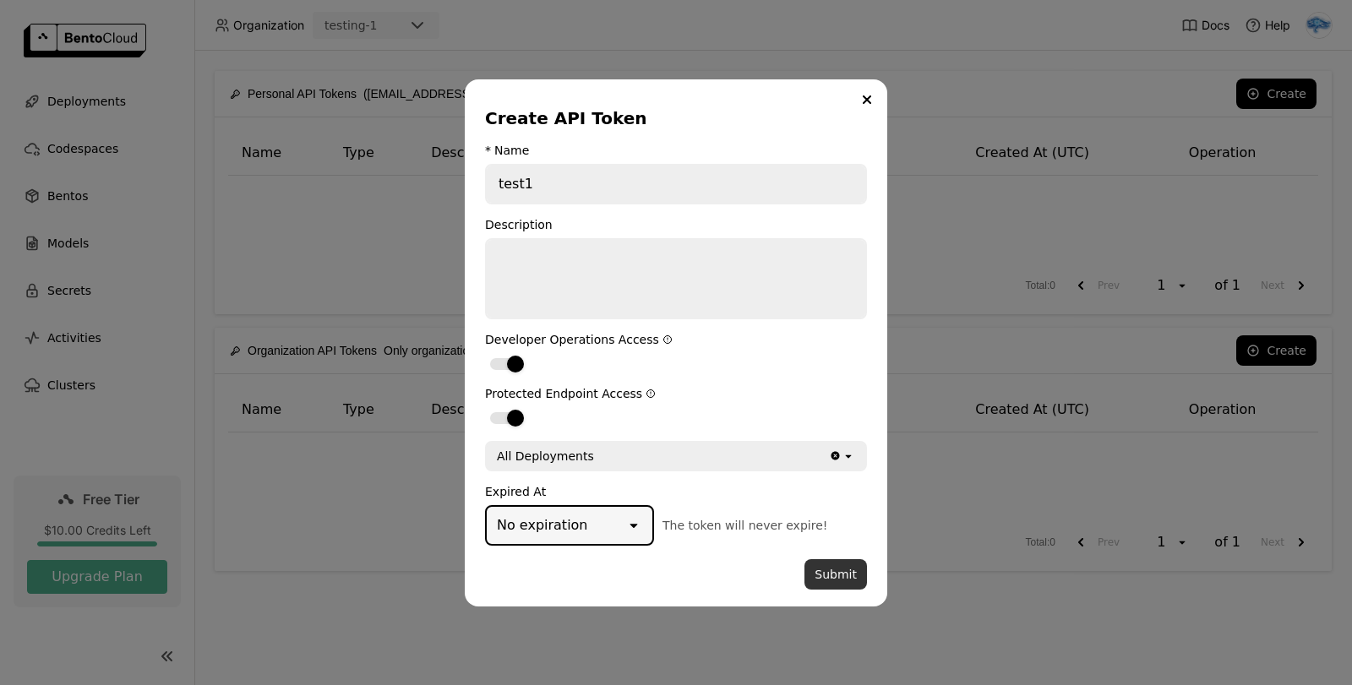
click at [848, 577] on button "Submit" at bounding box center [836, 574] width 63 height 30
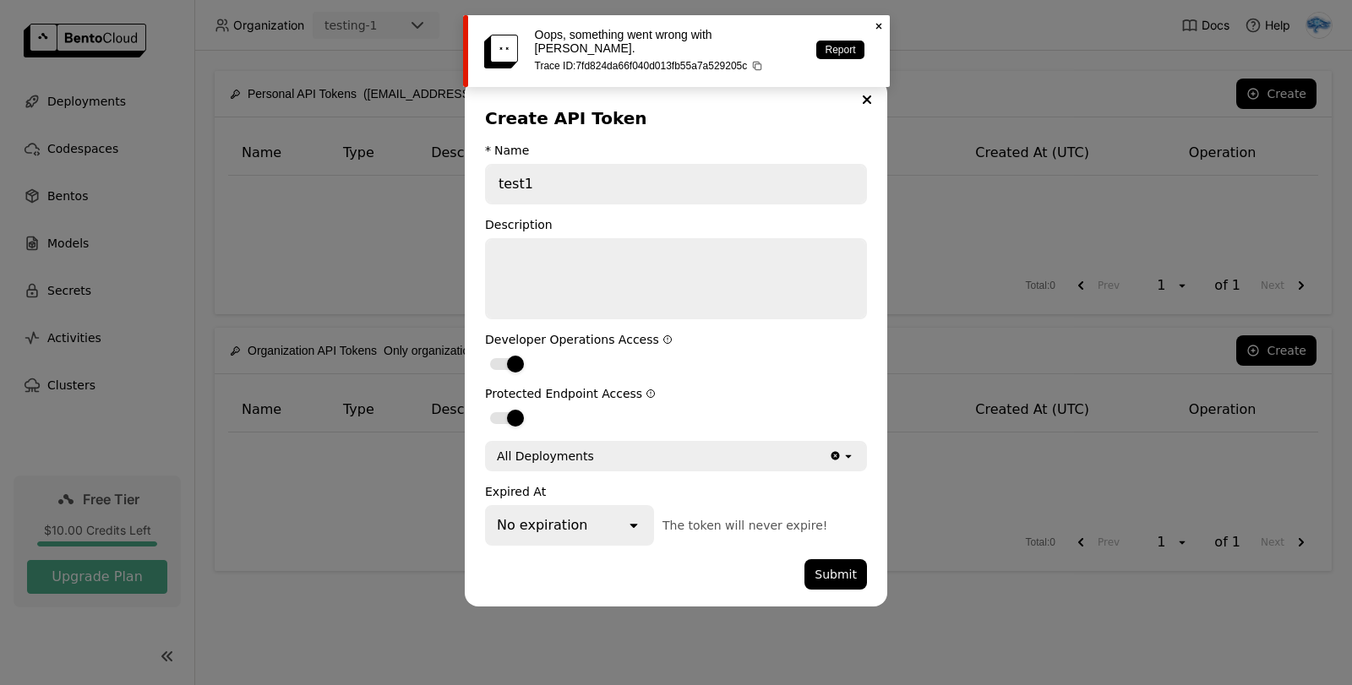
click at [587, 286] on textarea "dialog" at bounding box center [676, 279] width 379 height 78
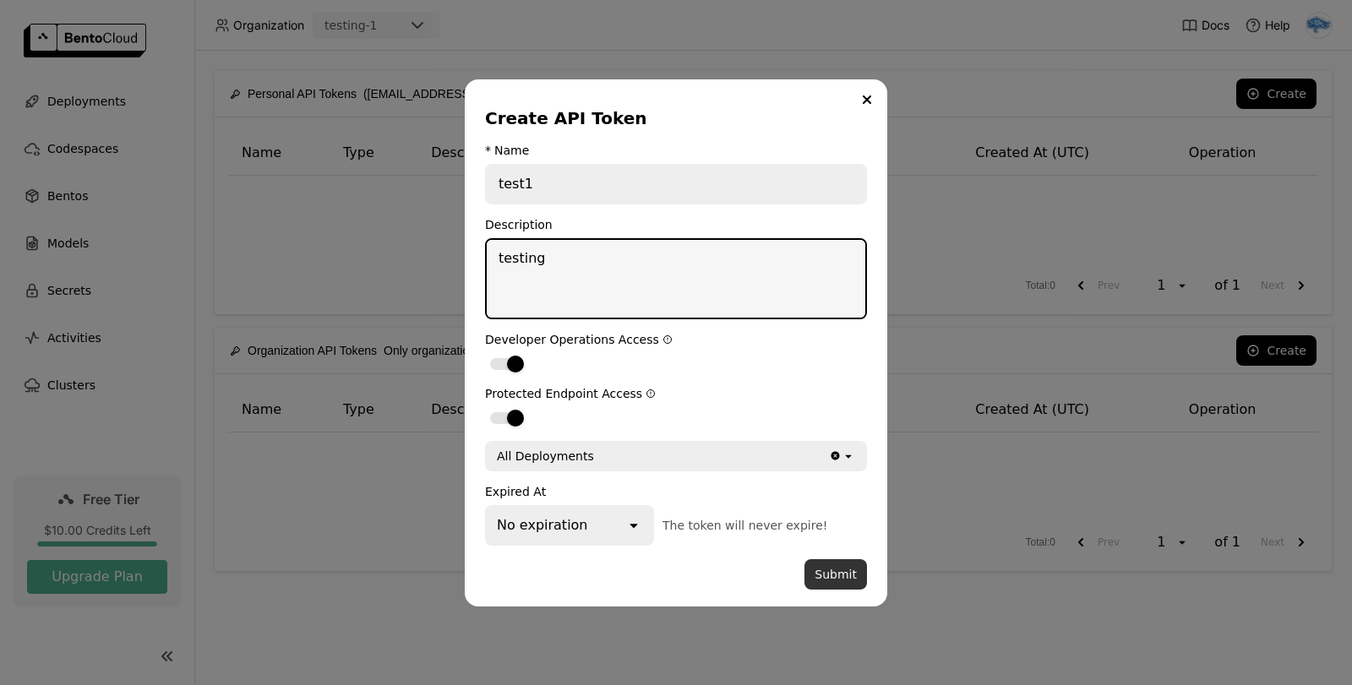
type textarea "testing"
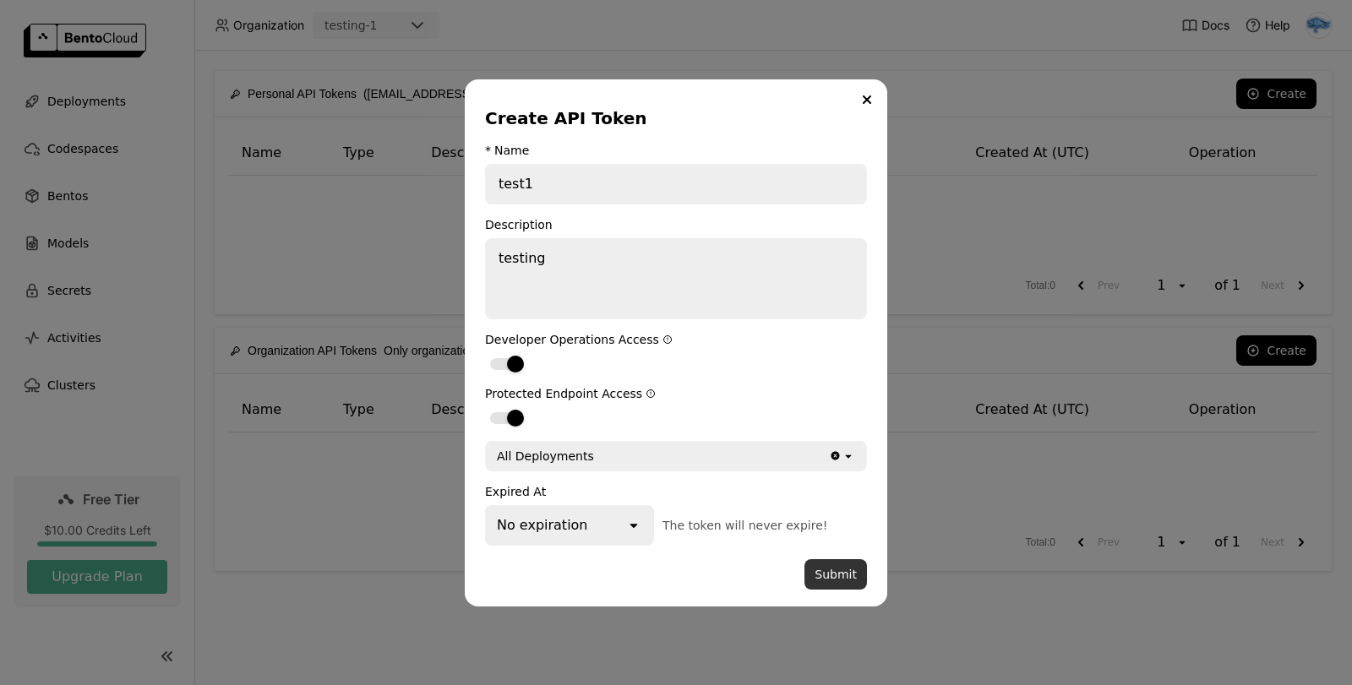
click at [853, 579] on button "Submit" at bounding box center [836, 574] width 63 height 30
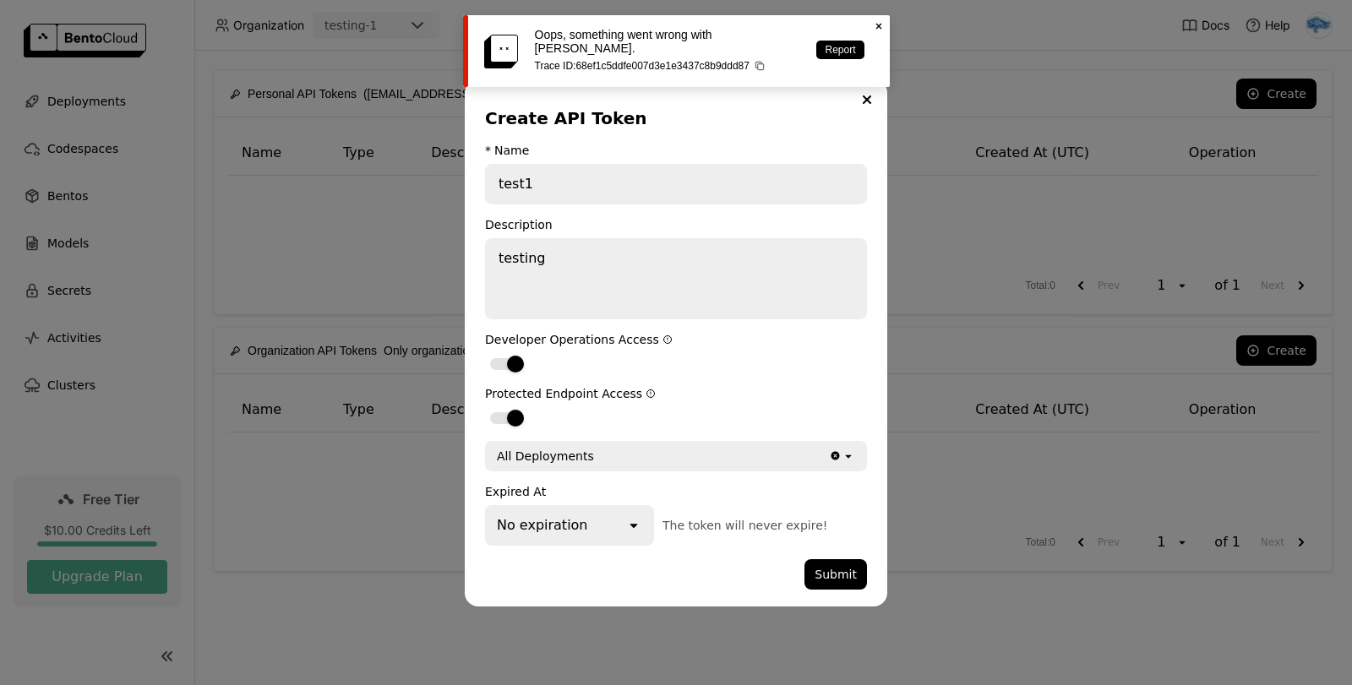
click at [566, 193] on input "test1" at bounding box center [676, 184] width 379 height 37
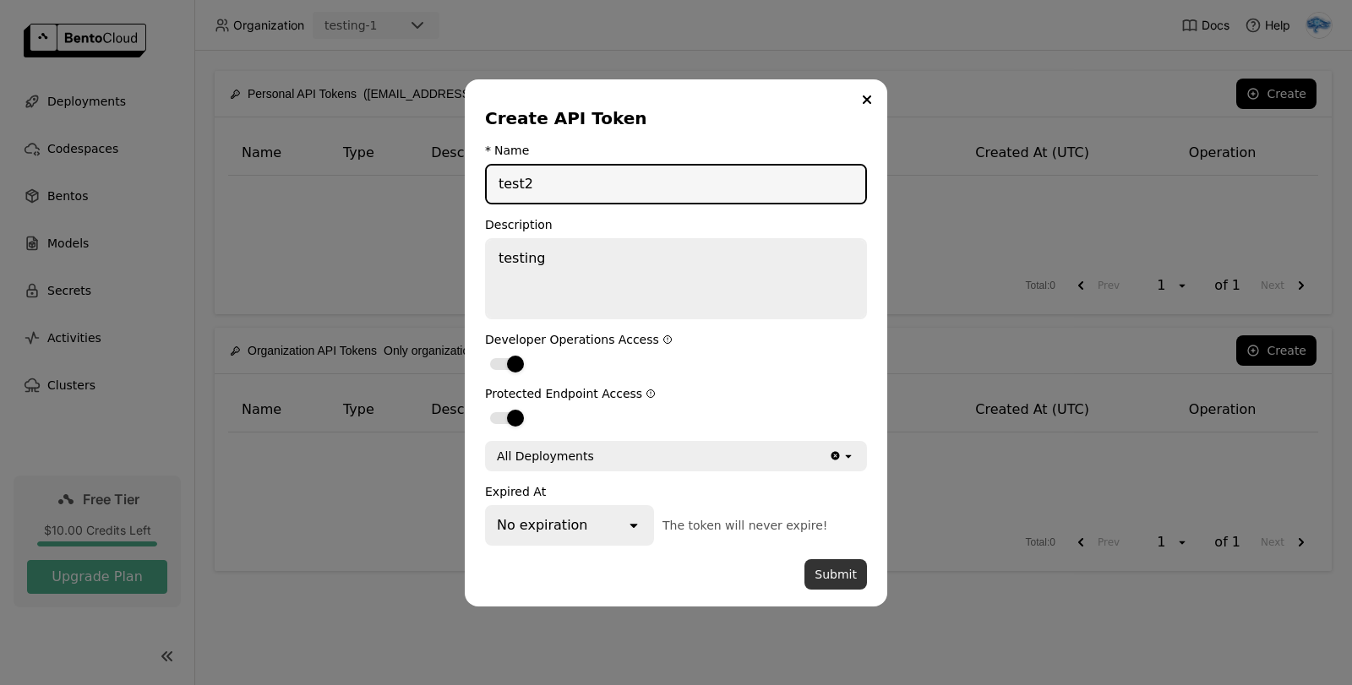
type input "test2"
click at [844, 571] on button "Submit" at bounding box center [836, 574] width 63 height 30
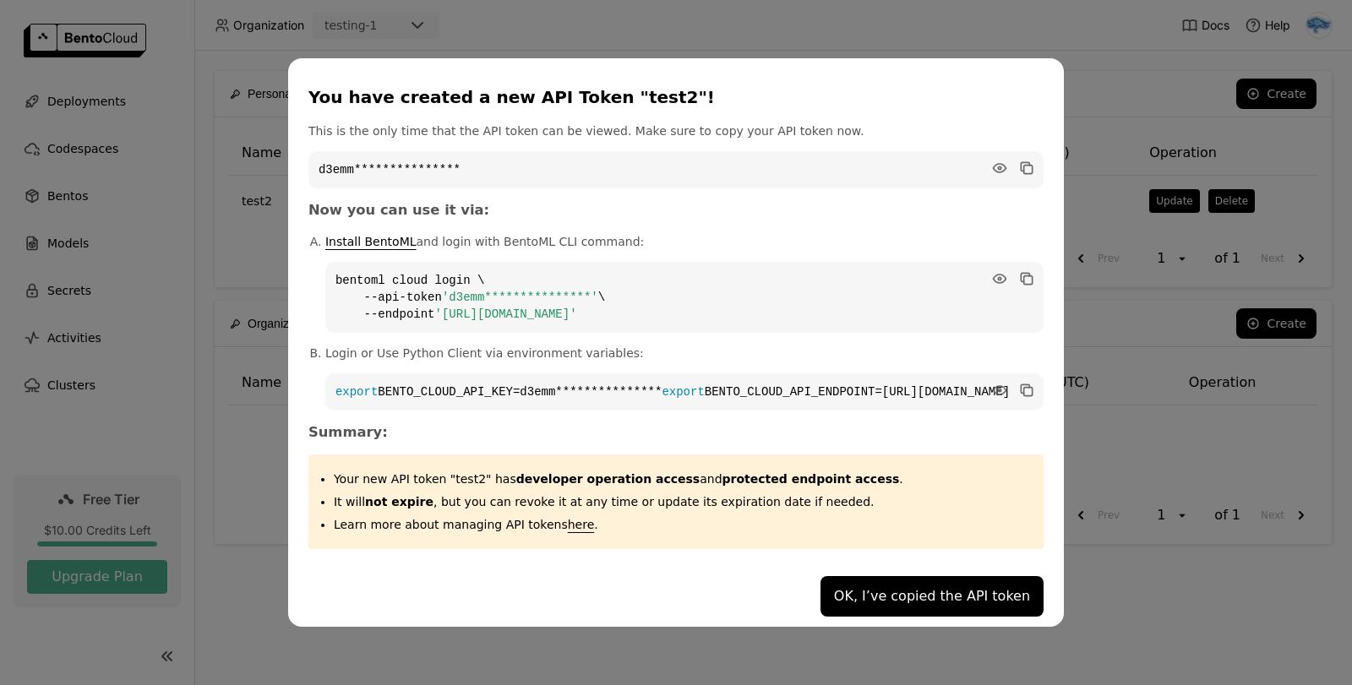
drag, startPoint x: 768, startPoint y: 307, endPoint x: 545, endPoint y: 318, distance: 223.4
click at [545, 318] on code "**********" at bounding box center [684, 297] width 718 height 71
copy span "[URL][DOMAIN_NAME]"
click at [1021, 273] on icon "dialog" at bounding box center [1025, 277] width 8 height 8
click at [1021, 162] on icon "dialog" at bounding box center [1025, 166] width 8 height 8
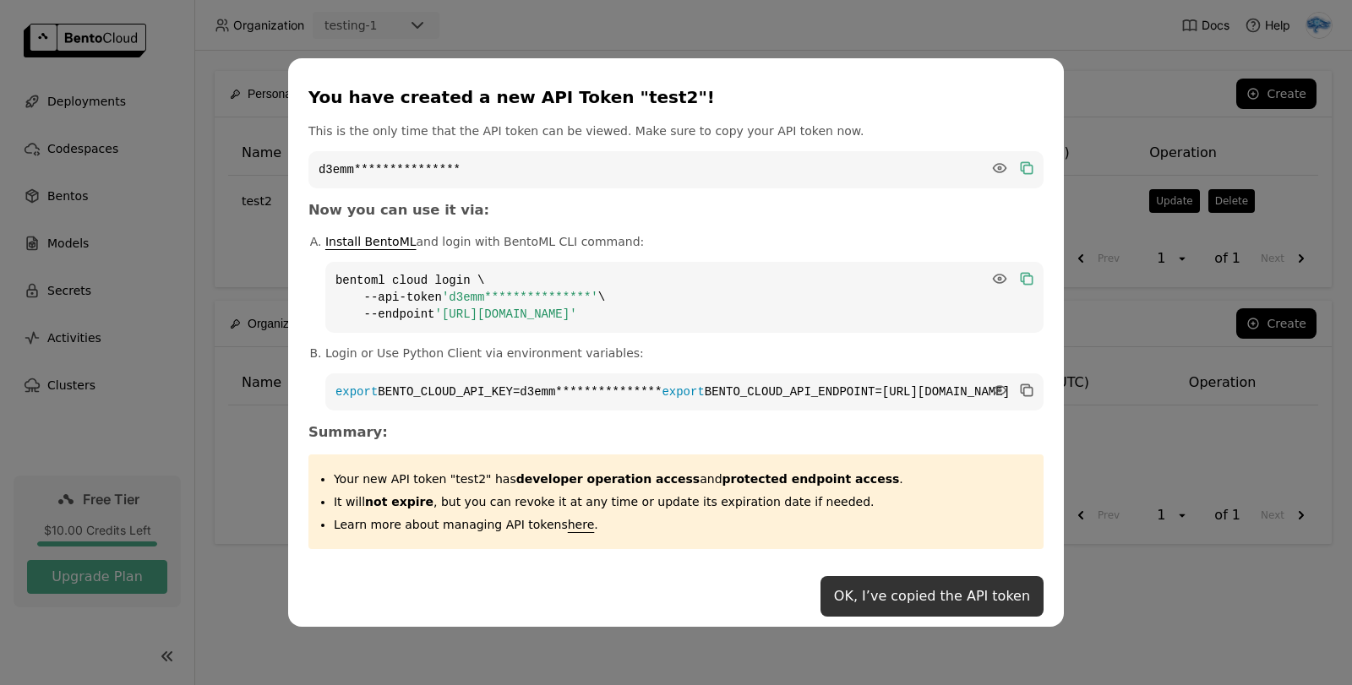
click at [859, 604] on button "OK, I’ve copied the API token" at bounding box center [932, 596] width 223 height 41
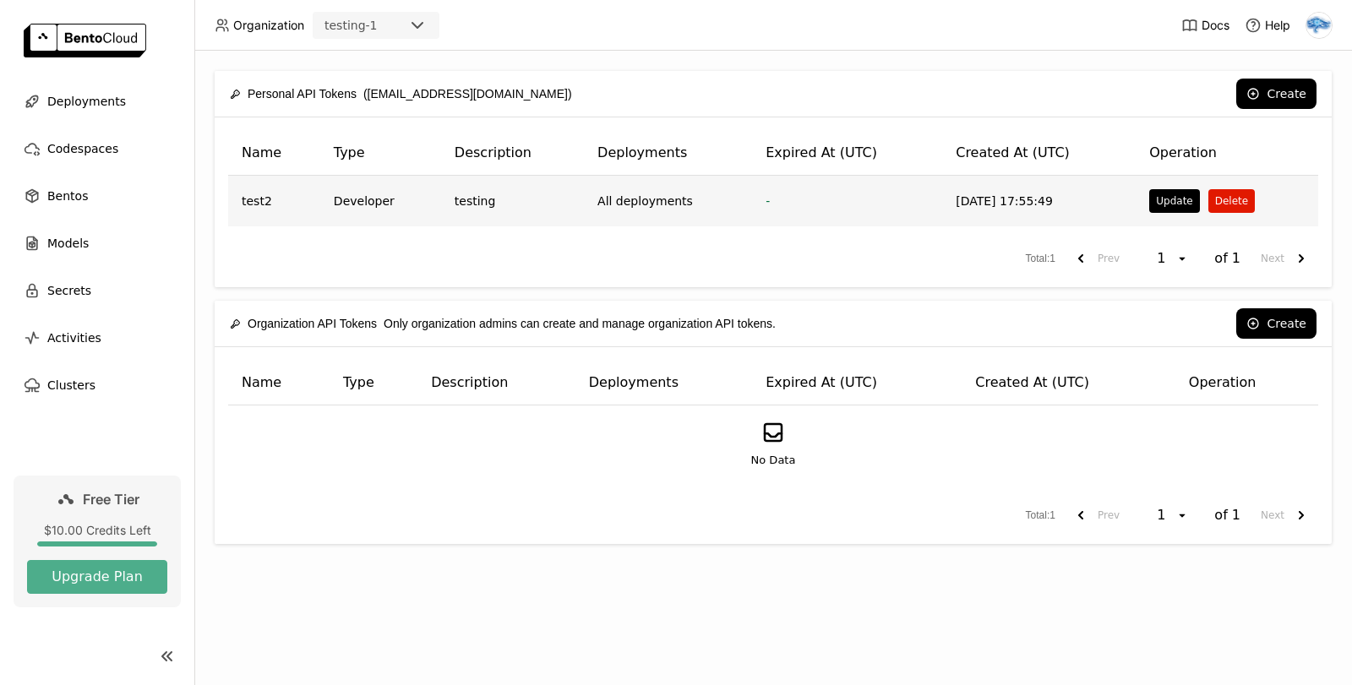
click at [1234, 200] on button "Delete" at bounding box center [1231, 201] width 46 height 24
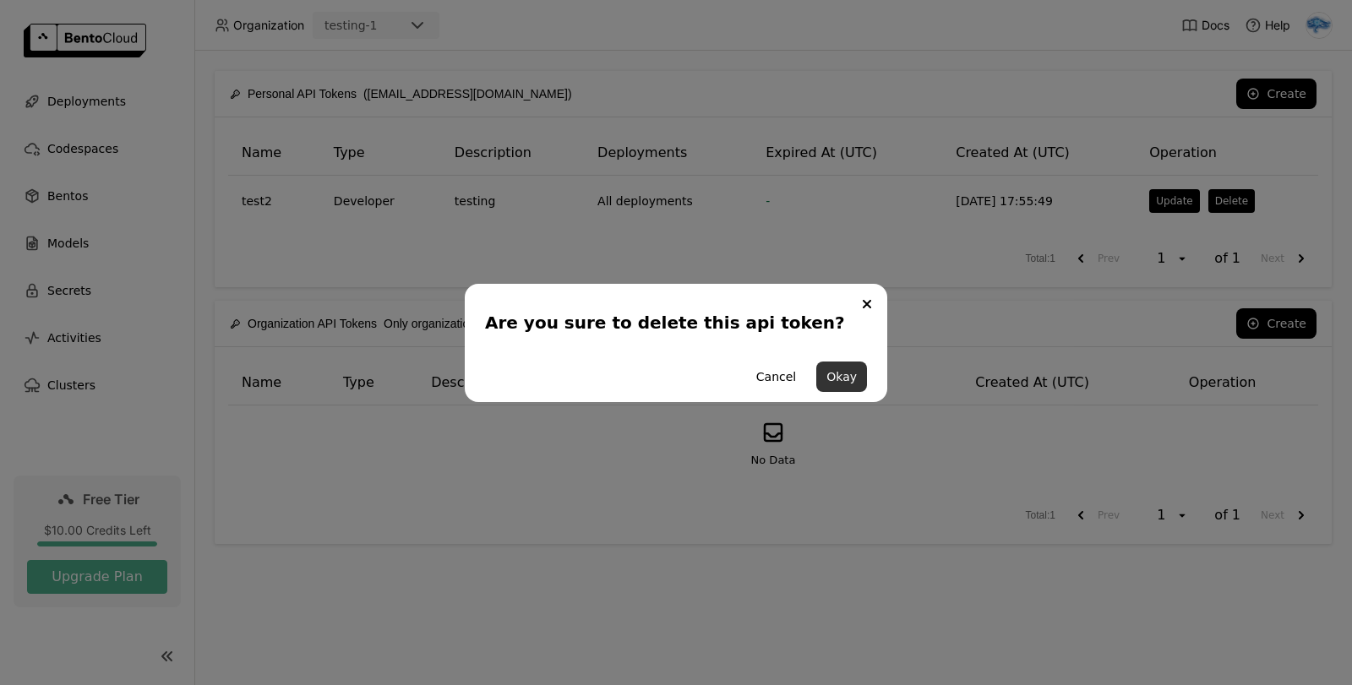
click at [843, 374] on button "Okay" at bounding box center [841, 377] width 51 height 30
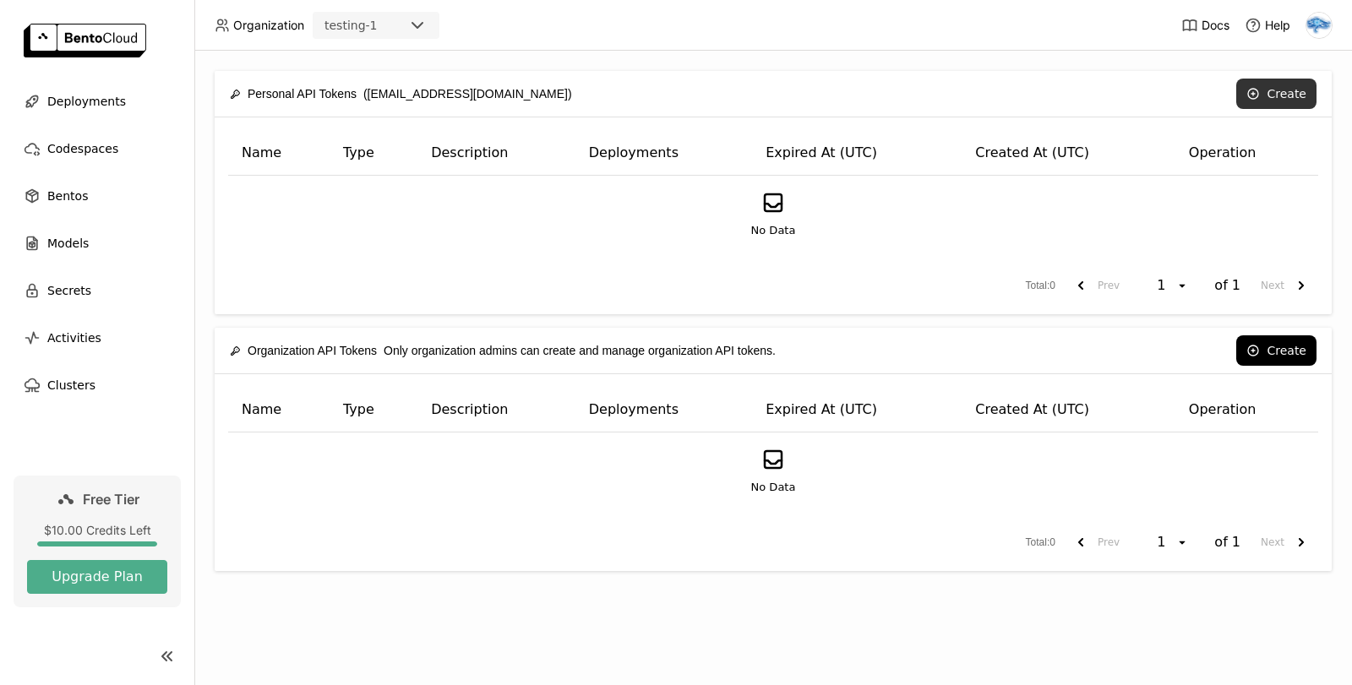
click at [1299, 98] on button "Create" at bounding box center [1276, 94] width 80 height 30
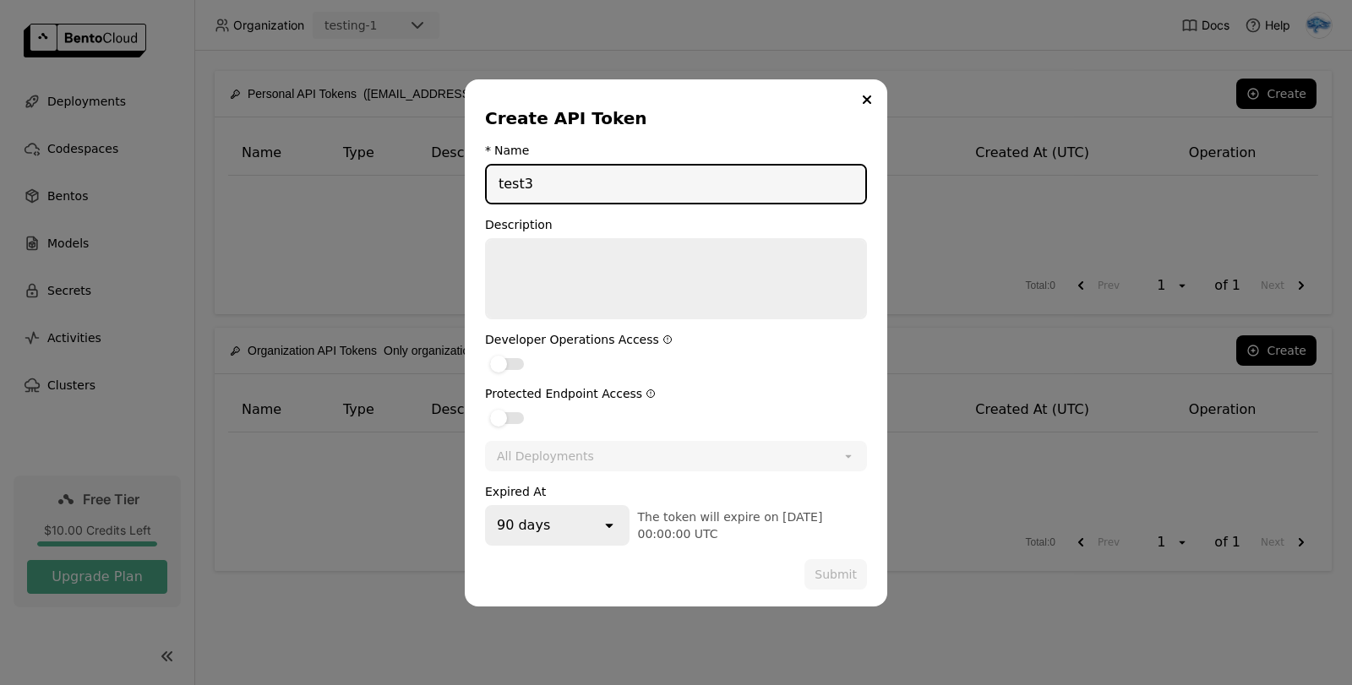
type input "test3"
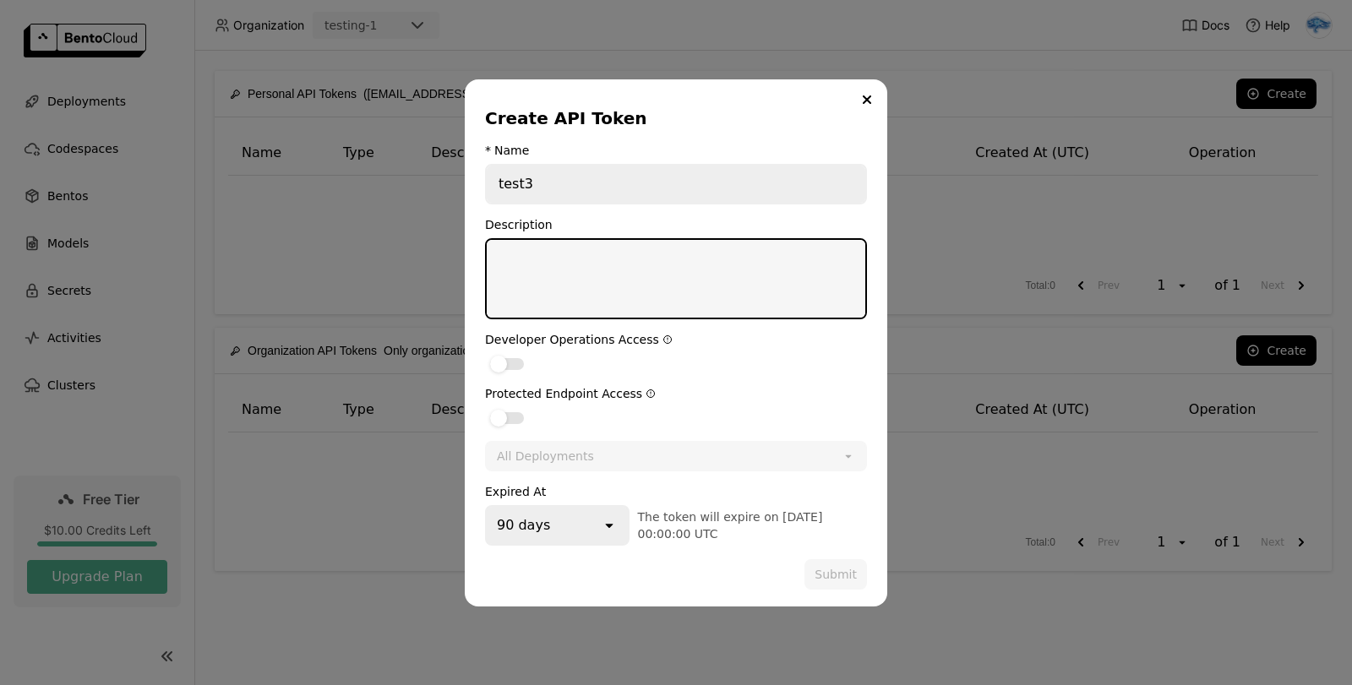
click at [615, 262] on textarea "dialog" at bounding box center [676, 279] width 379 height 78
type textarea "test3"
click at [615, 368] on label "dialog" at bounding box center [676, 363] width 382 height 20
click at [485, 353] on input "dialog" at bounding box center [485, 353] width 0 height 0
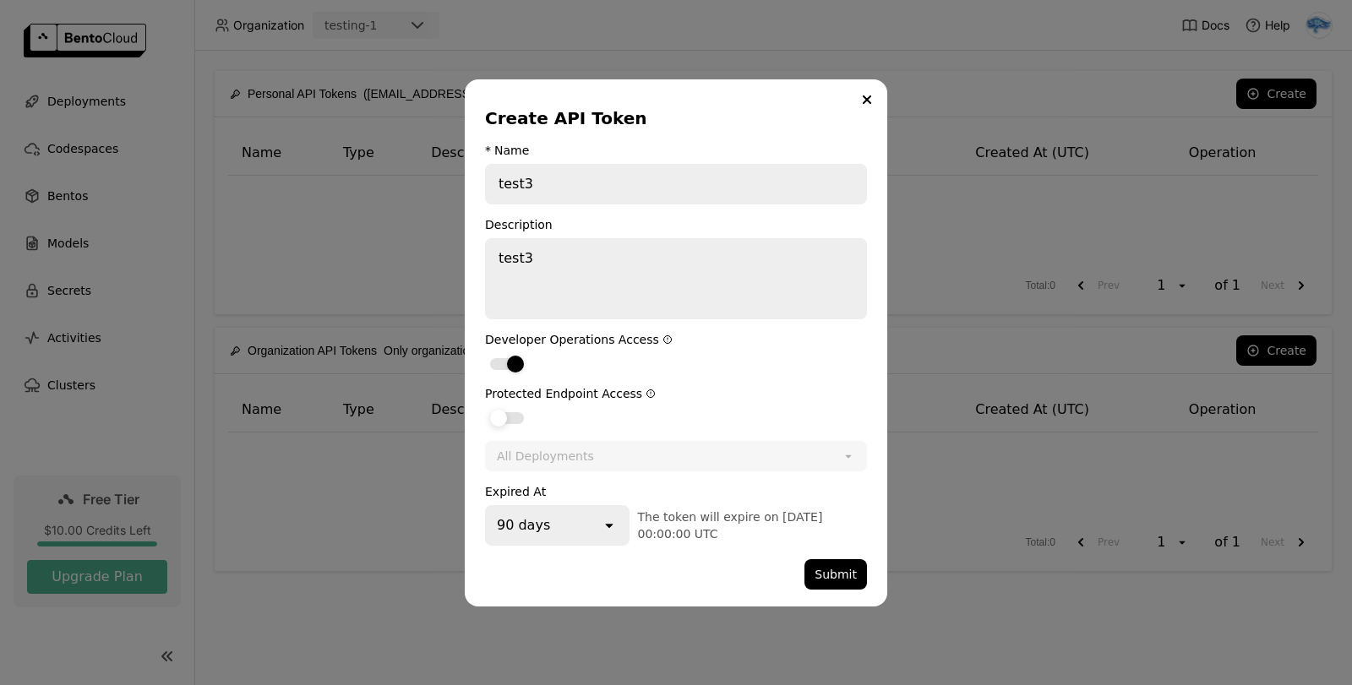
click at [605, 423] on label "dialog" at bounding box center [676, 417] width 382 height 20
click at [485, 407] on input "dialog" at bounding box center [485, 407] width 0 height 0
click at [619, 472] on form "* Name test3 Description test3 Developer Operations Access Protected Endpoint A…" at bounding box center [676, 367] width 382 height 446
click at [570, 532] on div "90 days" at bounding box center [544, 525] width 114 height 37
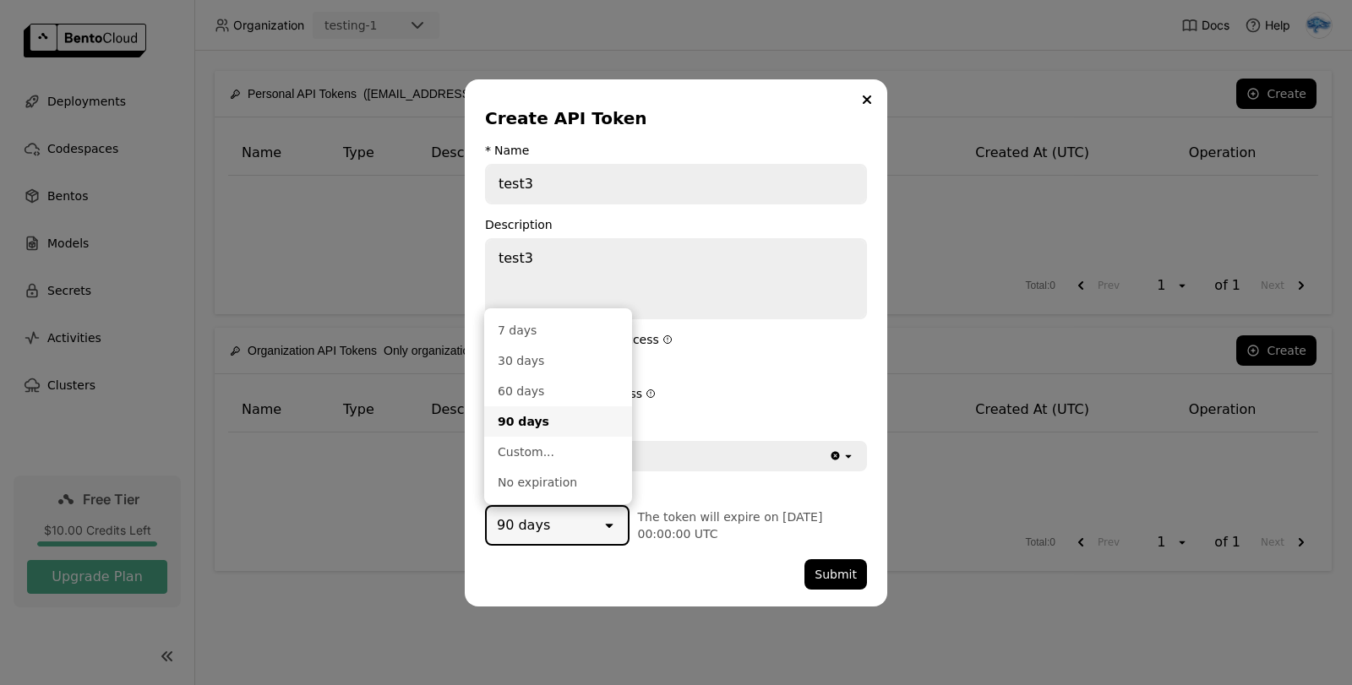
click at [564, 523] on div "90 days" at bounding box center [544, 525] width 114 height 37
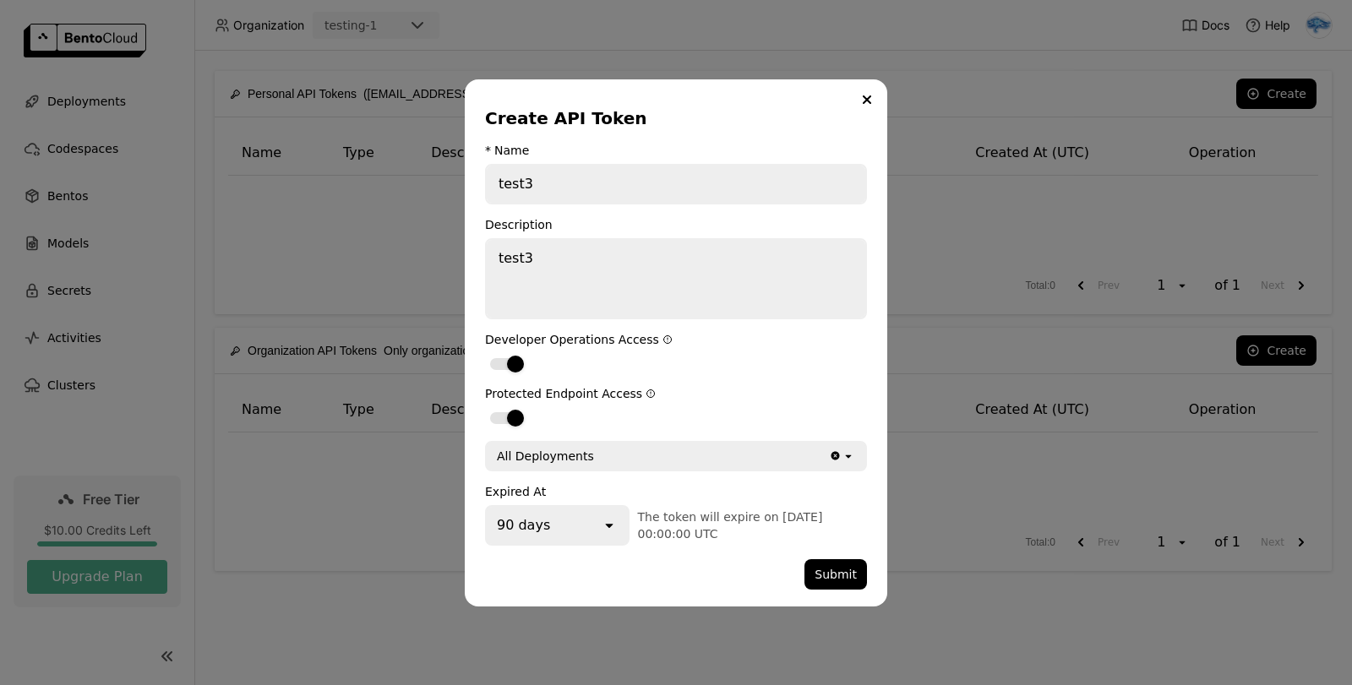
click at [564, 526] on div "90 days" at bounding box center [544, 525] width 114 height 37
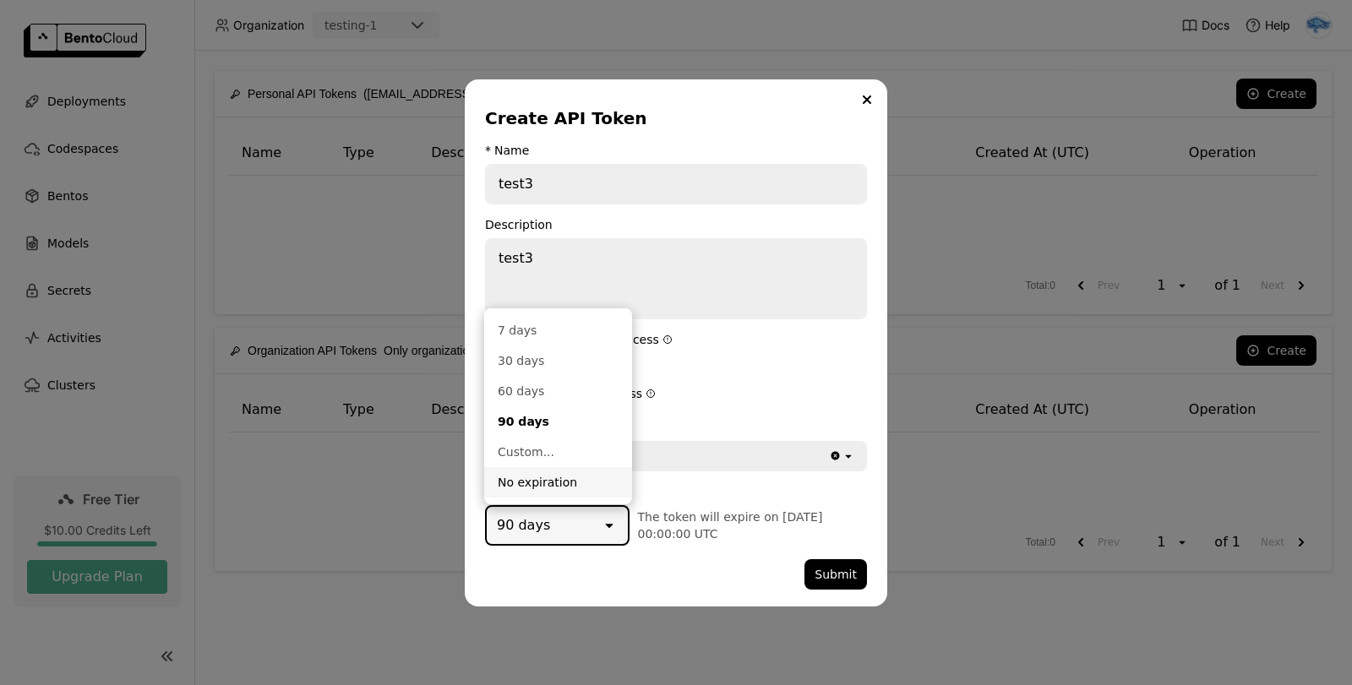
click at [540, 481] on div "No expiration" at bounding box center [558, 482] width 121 height 17
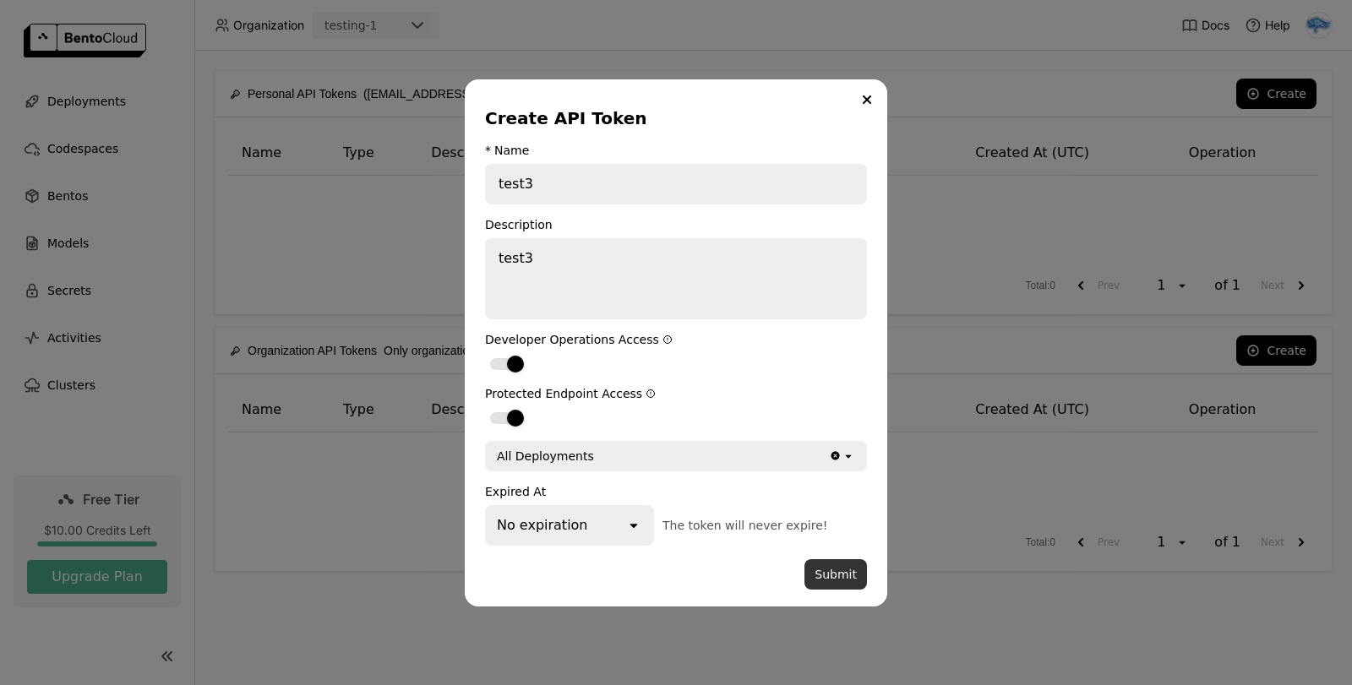
click at [840, 576] on button "Submit" at bounding box center [836, 574] width 63 height 30
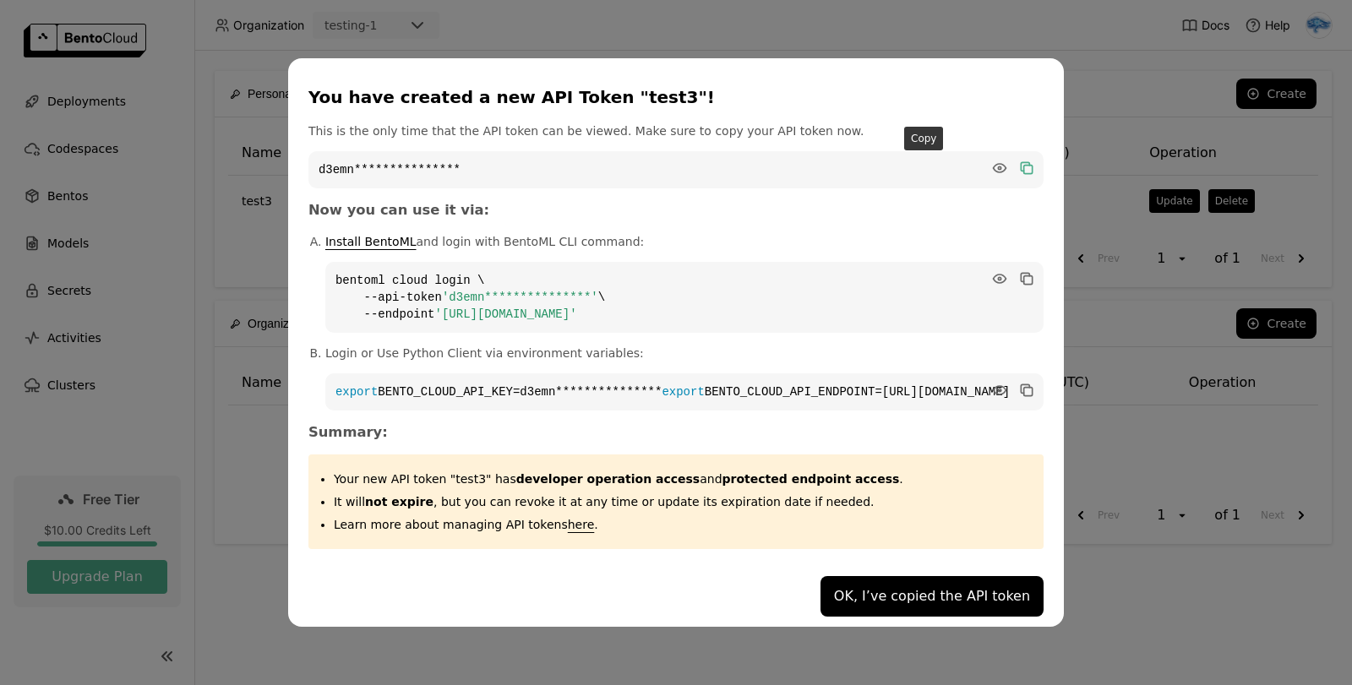
click at [1018, 160] on icon "dialog" at bounding box center [1026, 168] width 17 height 17
drag, startPoint x: 769, startPoint y: 308, endPoint x: 543, endPoint y: 312, distance: 226.5
click at [543, 312] on span "'[URL][DOMAIN_NAME]'" at bounding box center [506, 315] width 142 height 14
copy span "[URL][DOMAIN_NAME]"
click at [1024, 165] on icon "dialog" at bounding box center [1028, 169] width 8 height 8
